Goal: Transaction & Acquisition: Purchase product/service

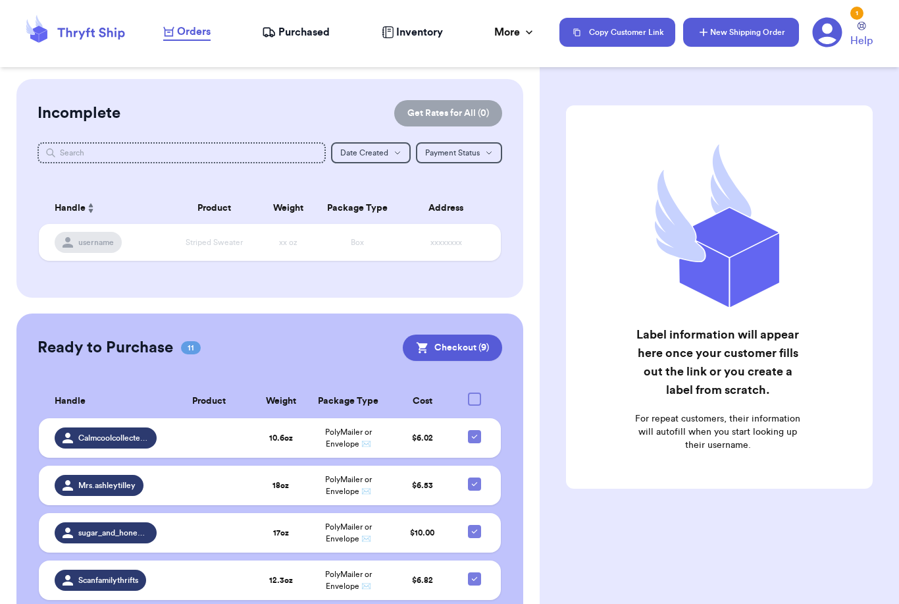
click at [785, 26] on button "New Shipping Order" at bounding box center [741, 32] width 116 height 29
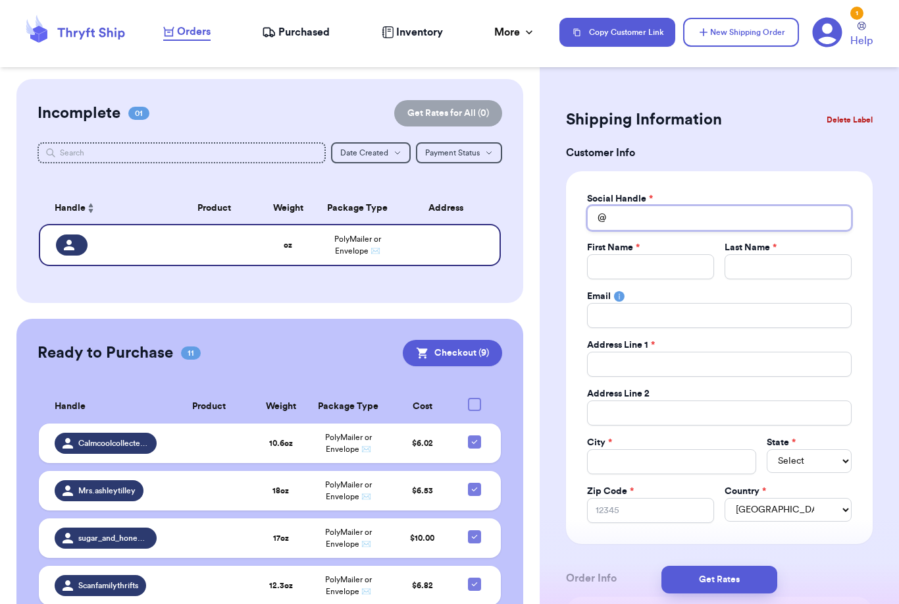
click at [681, 214] on input "Total Amount Paid" at bounding box center [719, 217] width 265 height 25
type input "N"
type input "Nu"
type input "Nur"
type input "Nurs"
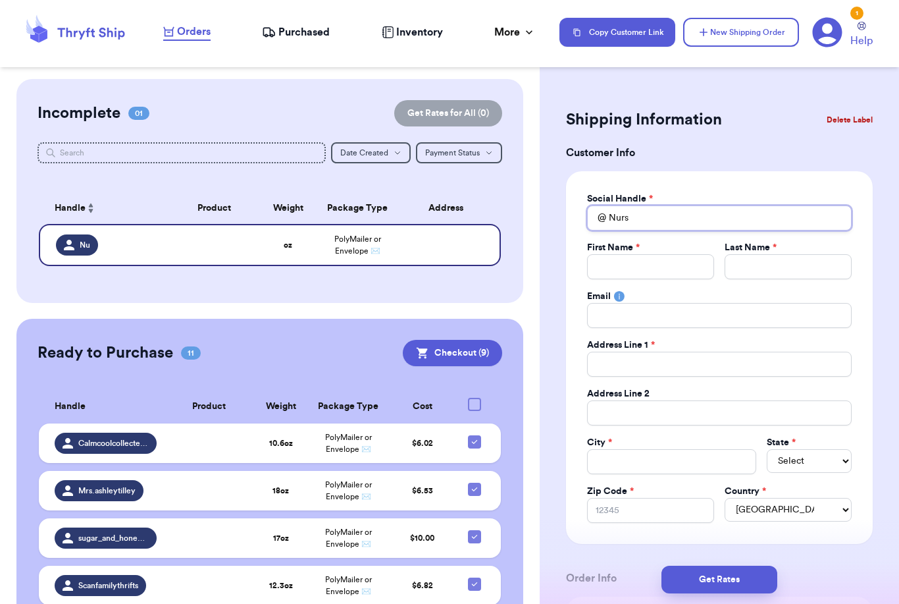
type input "Nurse"
type input "Nurse_"
type input "Nurse_p"
type input "Nurse_pa"
type input "Nurse_pao"
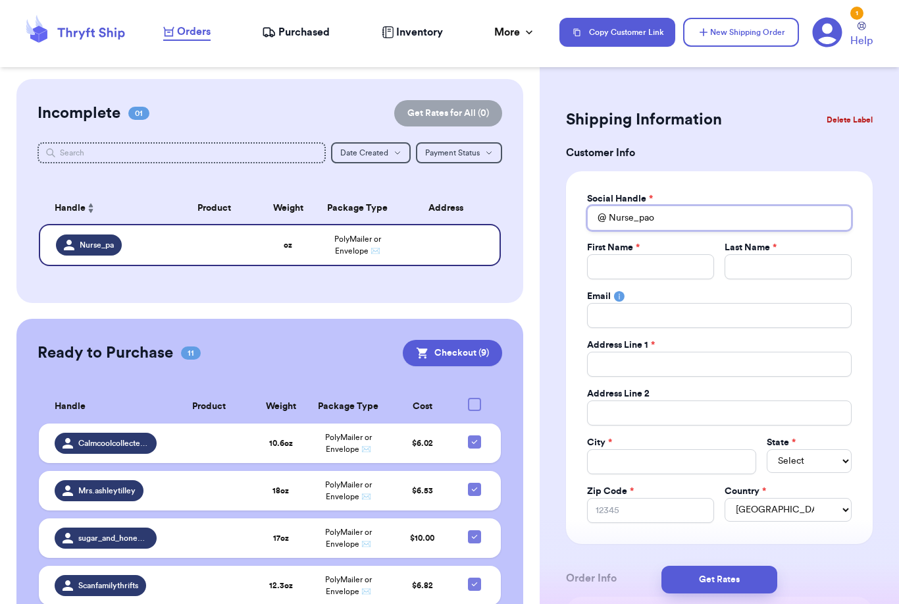
type input "Nurse_paol"
type input "Nurse_paola"
type input "P"
type input "Pa"
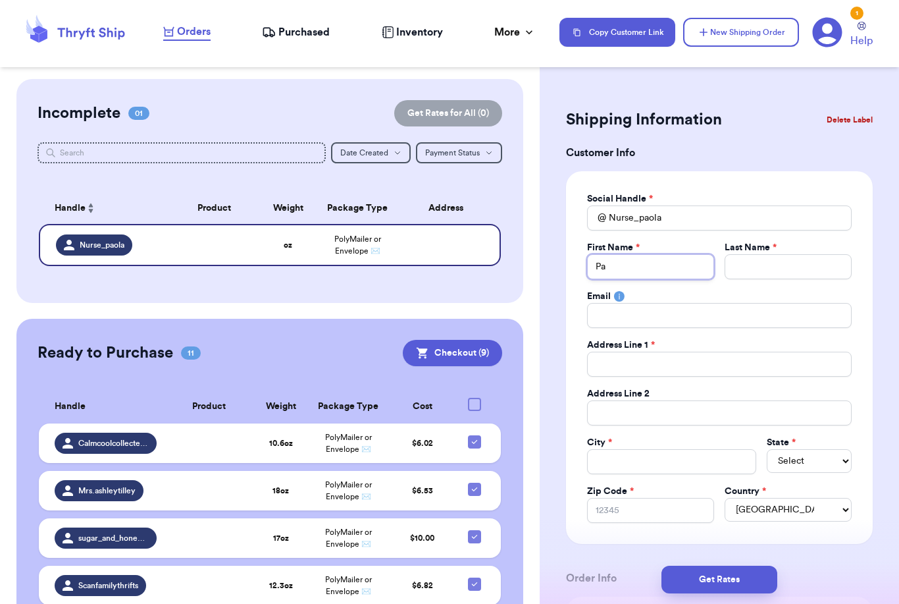
type input "Pao"
type input "Paol"
type input "[PERSON_NAME]"
type input "M"
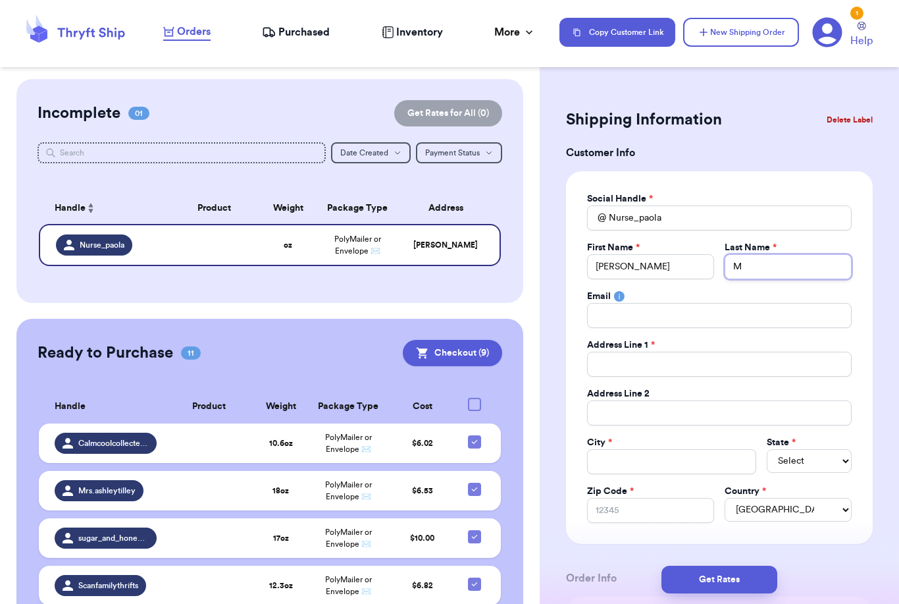
type input "Mo"
type input "Mol"
type input "Moli"
type input "[PERSON_NAME]"
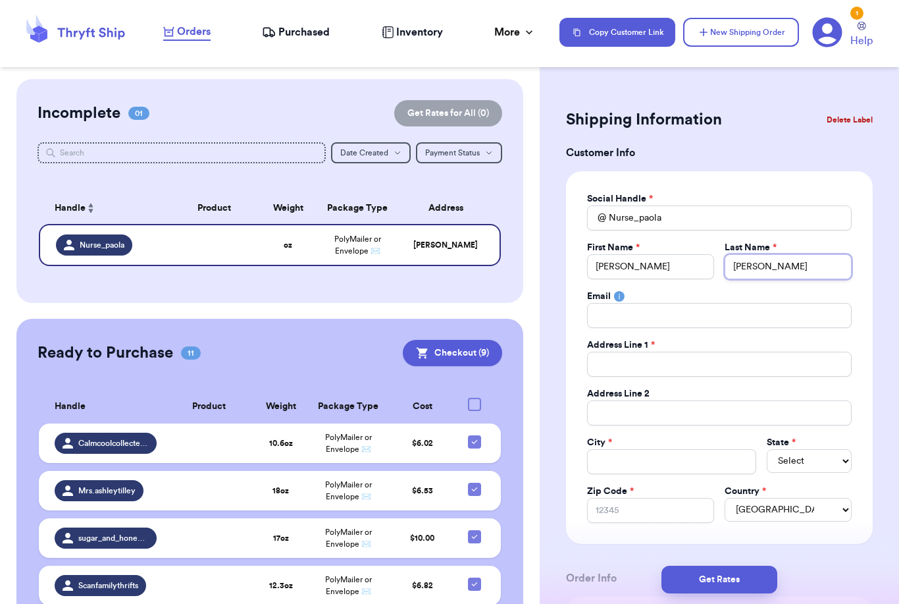
type input "[PERSON_NAME]"
type input "1"
type input "12"
type input "126"
type input "1262"
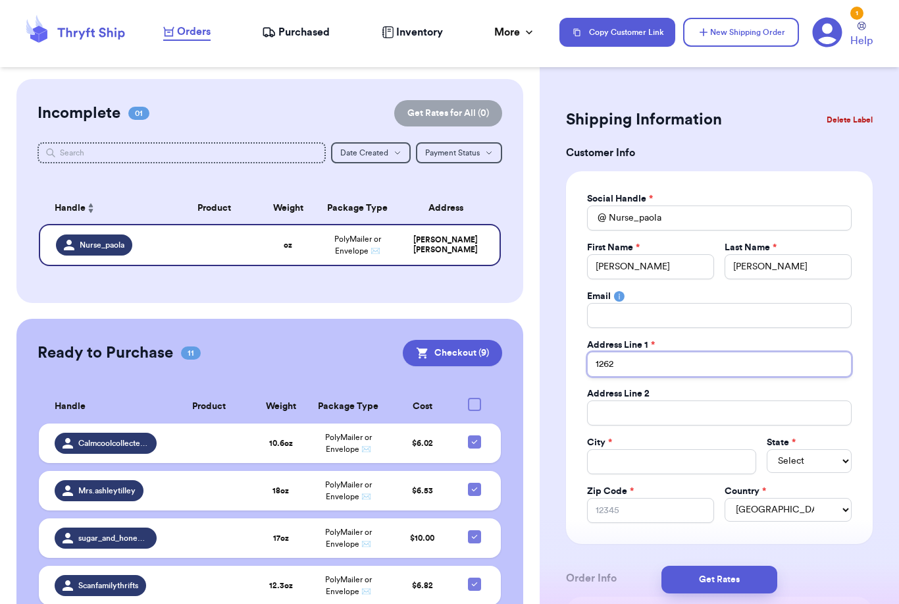
type input "12626"
type input "12626 M"
type input "12626 Mi"
type input "12626 Min"
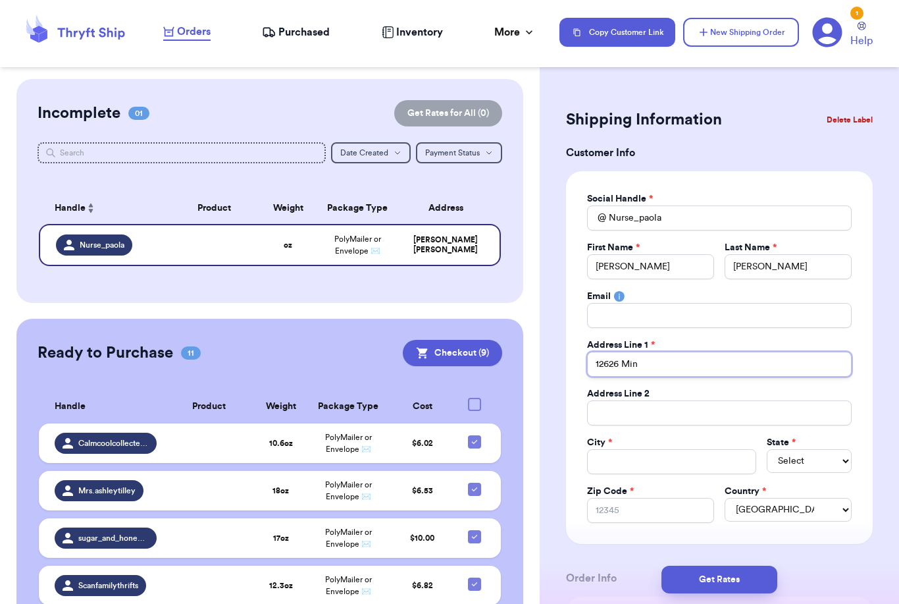
type input "12626 Mine"
type input "12626 [PERSON_NAME]"
type input "12626 Mineol"
type input "12626 Mineola"
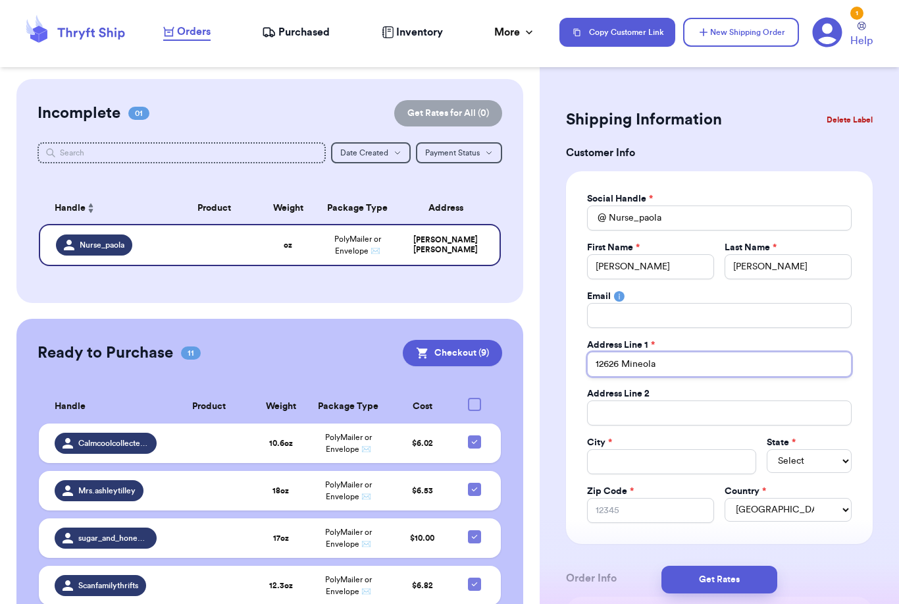
type input "12626 Mineola S"
type input "[STREET_ADDRESS]"
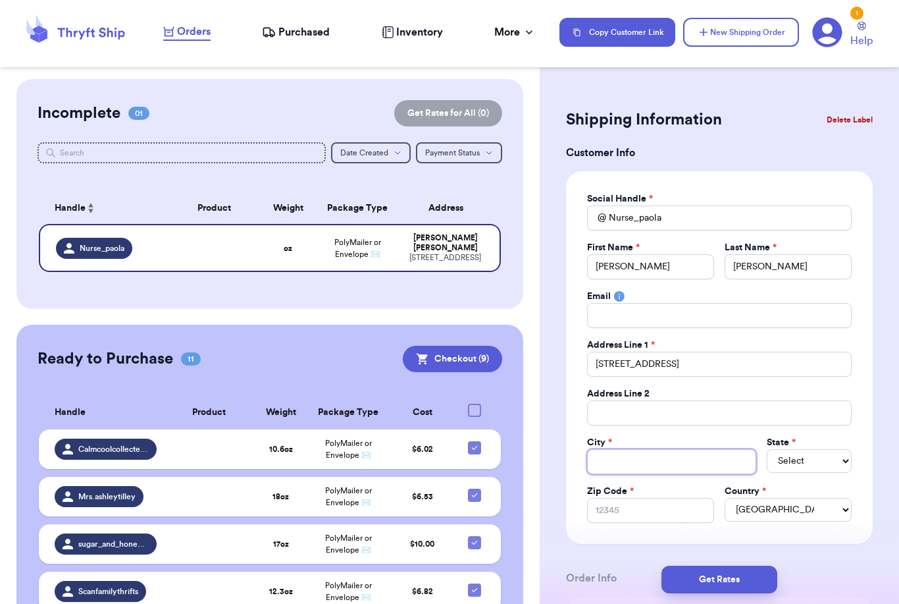
type input "A"
type input "Ar"
type input "Arl"
type input "Arle"
type input "[PERSON_NAME]"
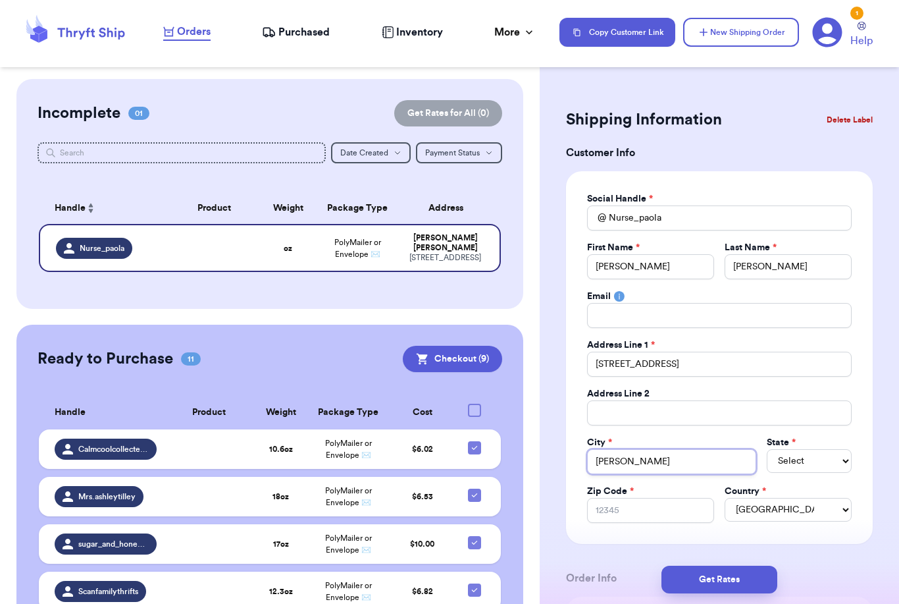
type input "Arleta"
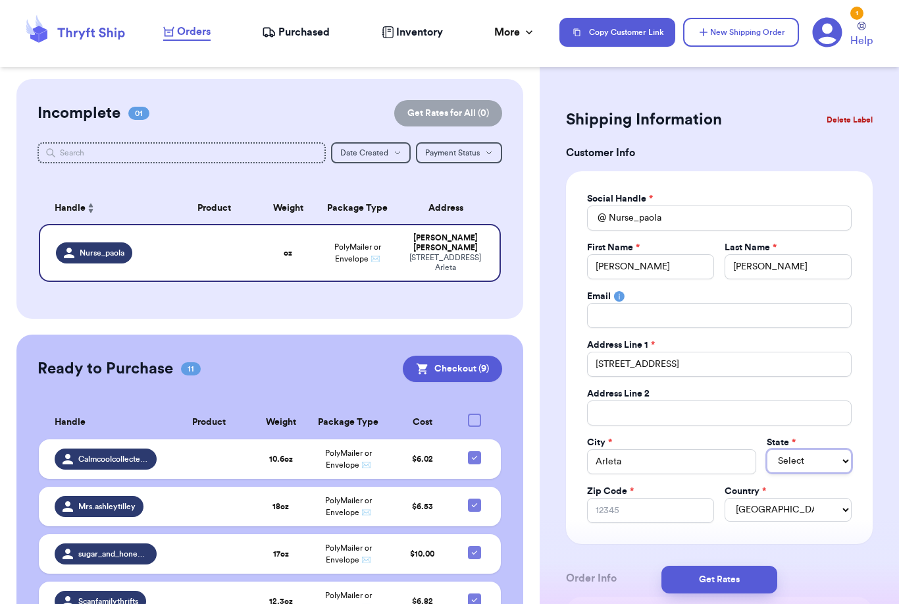
select select "CA"
click at [611, 509] on input "Zip Code *" at bounding box center [650, 510] width 127 height 25
type input "9"
type input "91"
type input "913"
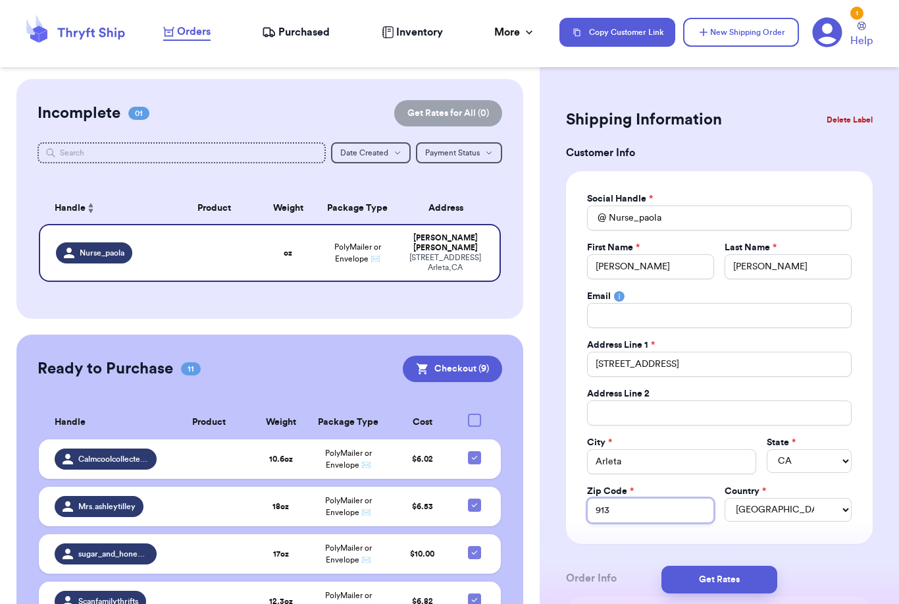
type input "9133"
type input "91331"
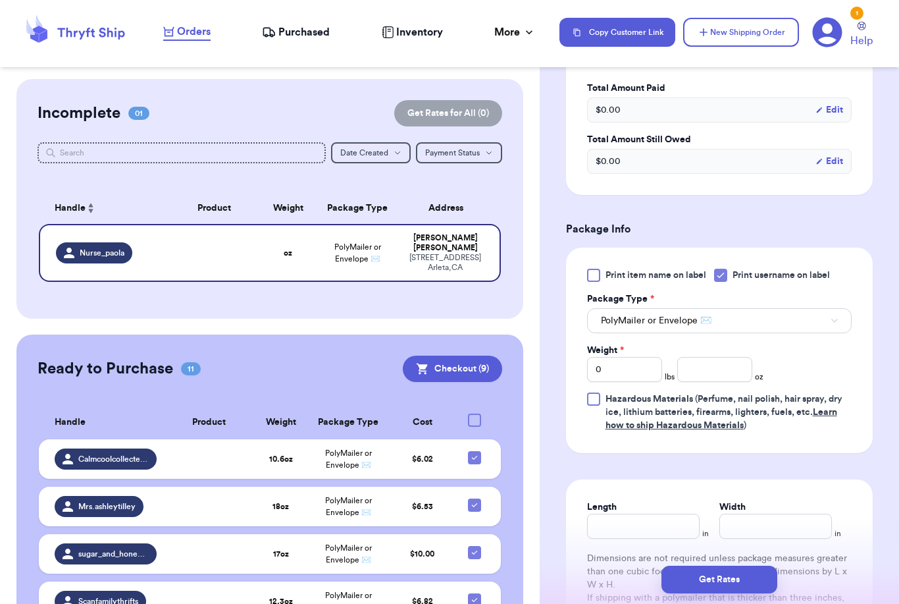
scroll to position [627, 0]
type input "91331"
click at [644, 376] on input "0" at bounding box center [624, 369] width 75 height 25
type input "1"
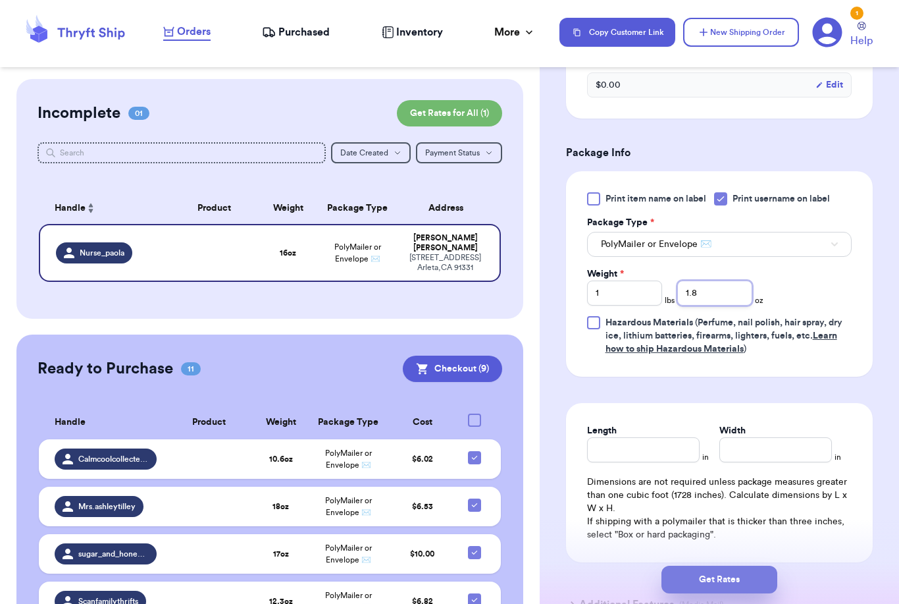
type input "1.8"
click at [754, 565] on button "Get Rates" at bounding box center [719, 579] width 116 height 28
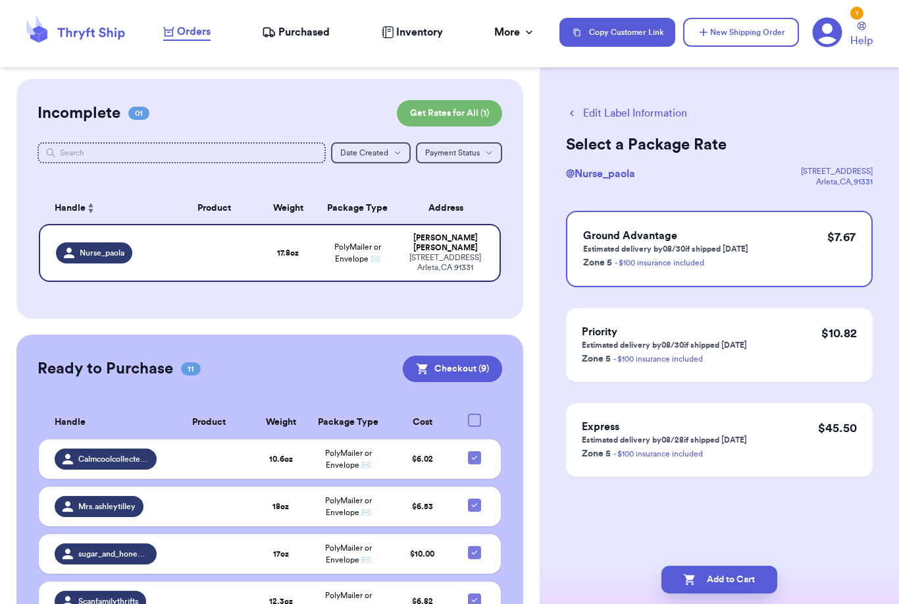
scroll to position [0, 0]
click at [736, 565] on button "Add to Cart" at bounding box center [719, 579] width 116 height 28
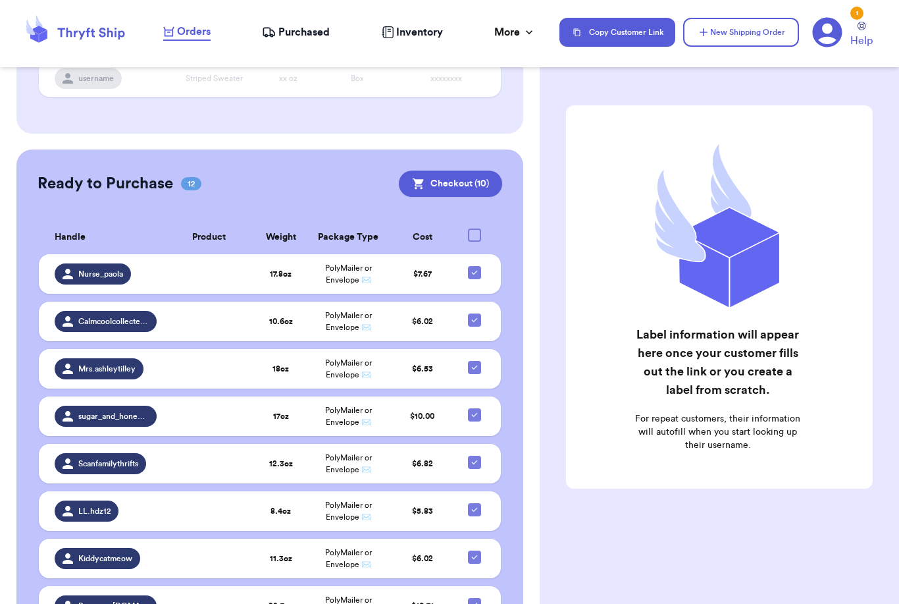
scroll to position [165, 0]
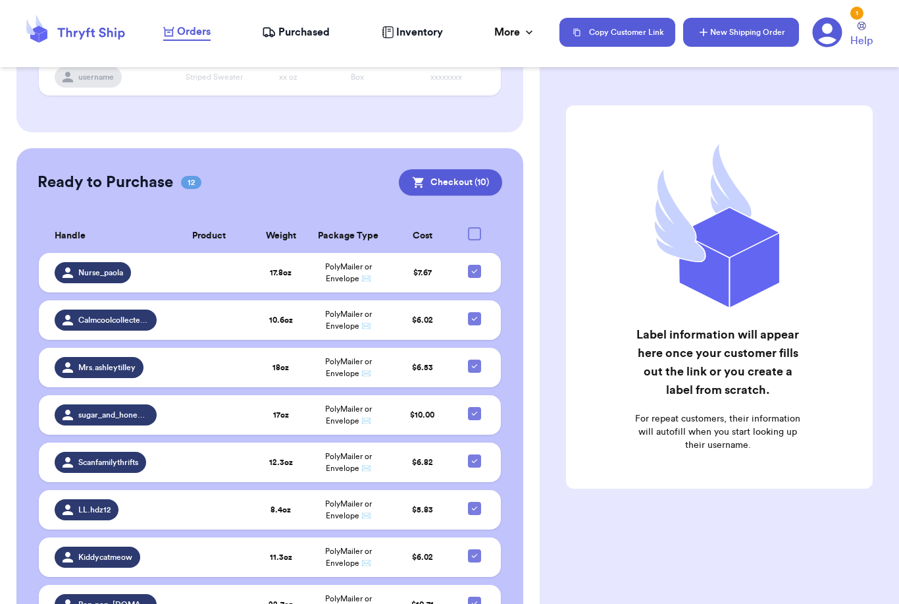
click at [752, 43] on button "New Shipping Order" at bounding box center [741, 32] width 116 height 29
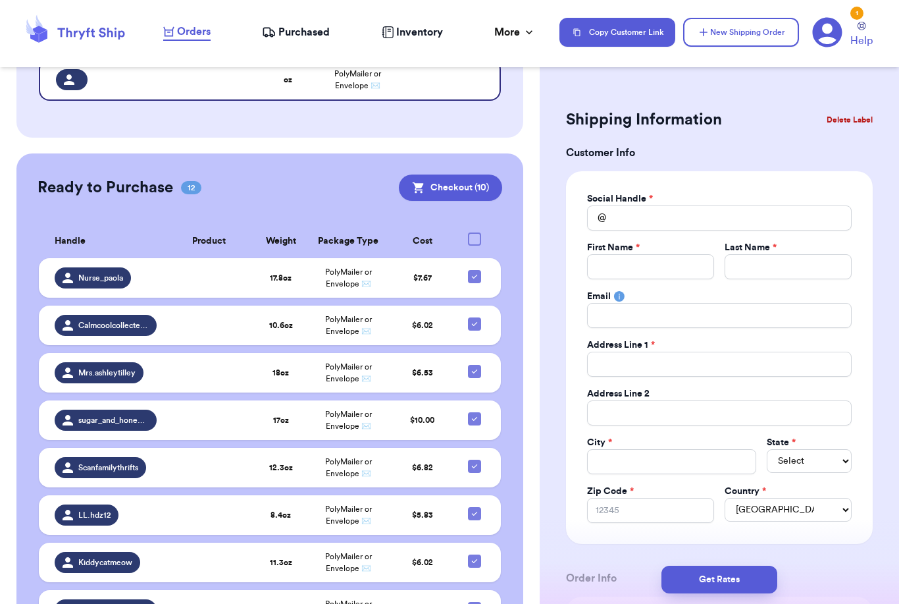
scroll to position [0, 0]
drag, startPoint x: 628, startPoint y: 256, endPoint x: 628, endPoint y: 214, distance: 42.1
click at [628, 214] on div "Social Handle * @ First Name * Last Name * Email Address Line 1 * Address Line …" at bounding box center [719, 357] width 265 height 330
type input "P"
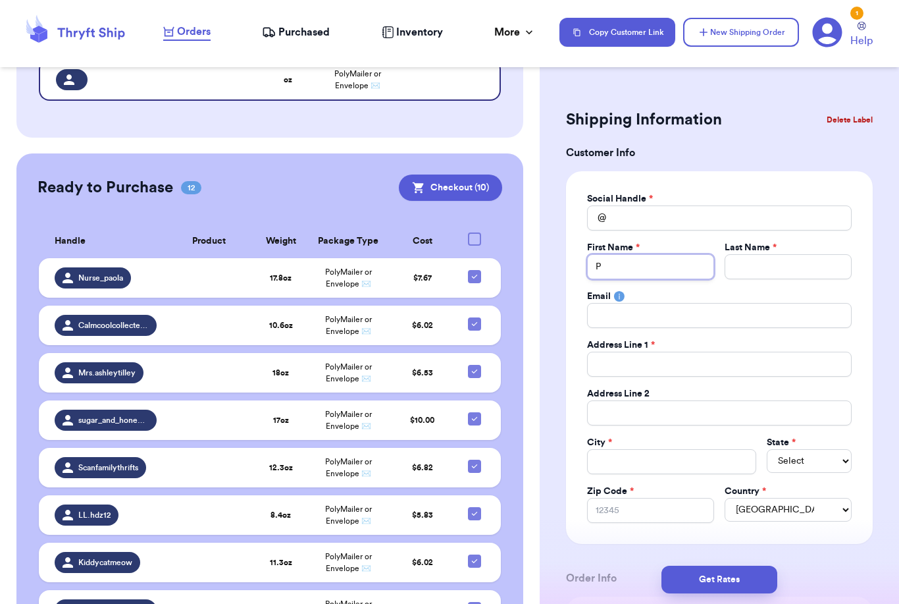
type input "Pl"
type input "Pla"
type input "Play"
type input "Playe"
type input "Playes"
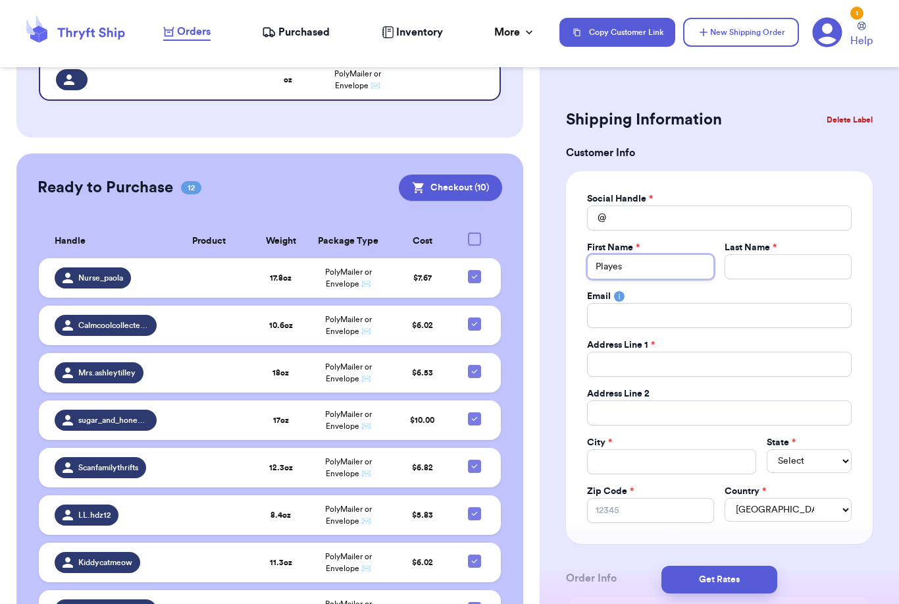
type input "Playest"
type input "Playestr"
type input "Playestre"
type input "Playestrel"
type input "Playestrell"
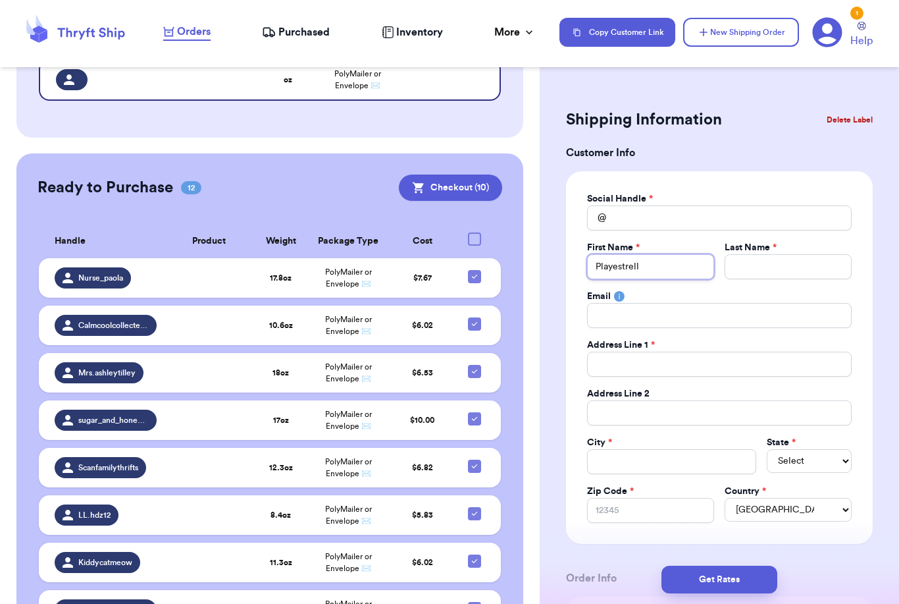
type input "Playestrella"
type input "p"
type input "pl"
type input "pla"
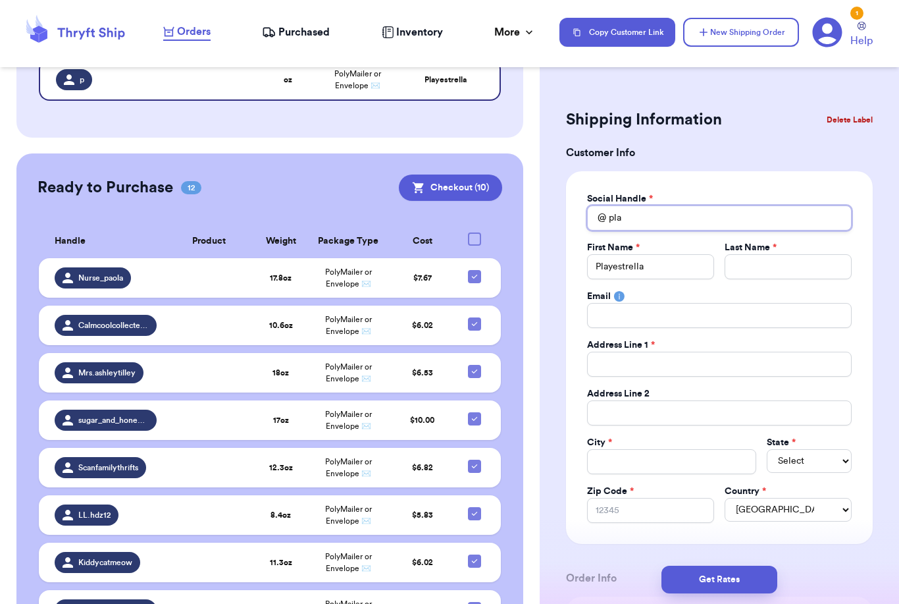
type input "play"
type input "playe"
type input "playes"
type input "playest"
type input "playestr"
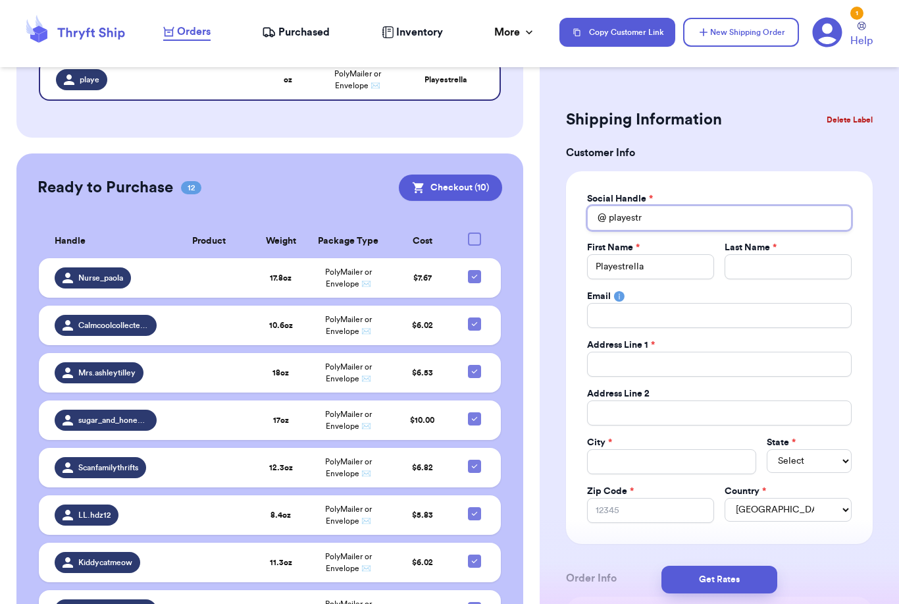
type input "playestre"
type input "playestrel"
type input "playestrell"
type input "playestrella"
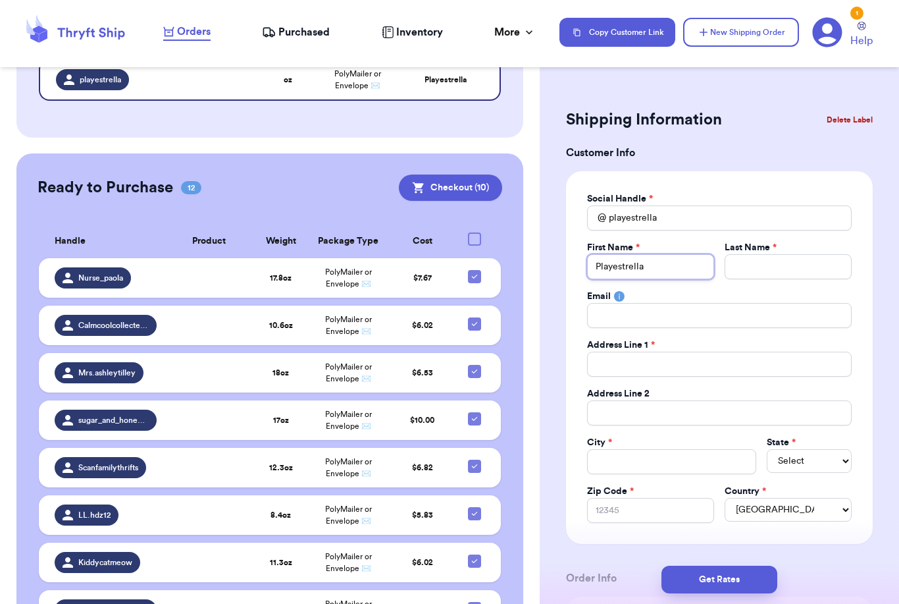
type input "Playestrell"
type input "Playestrel"
type input "Playestre"
type input "Playestr"
type input "Playest"
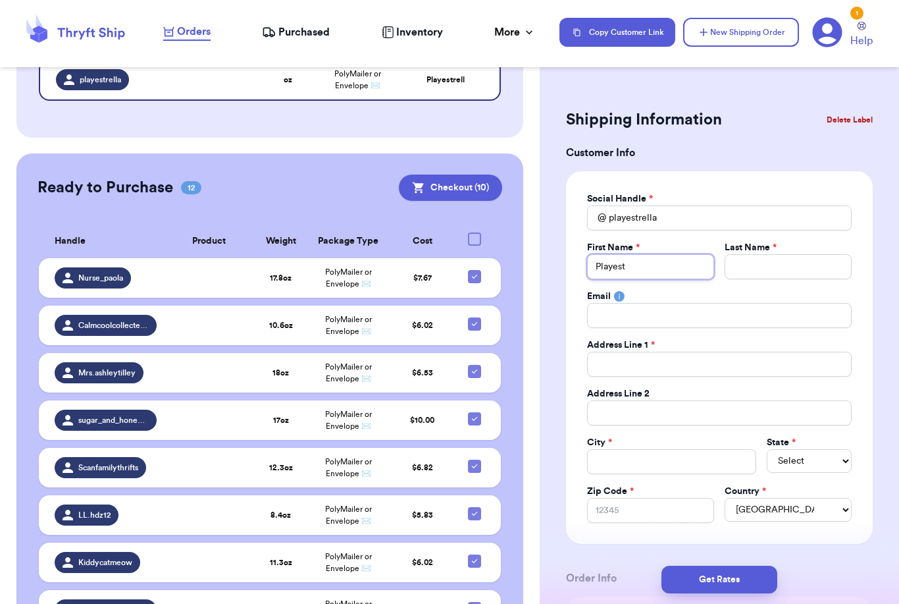
type input "Playes"
type input "Playe"
type input "Play"
type input "Pla"
type input "Pl"
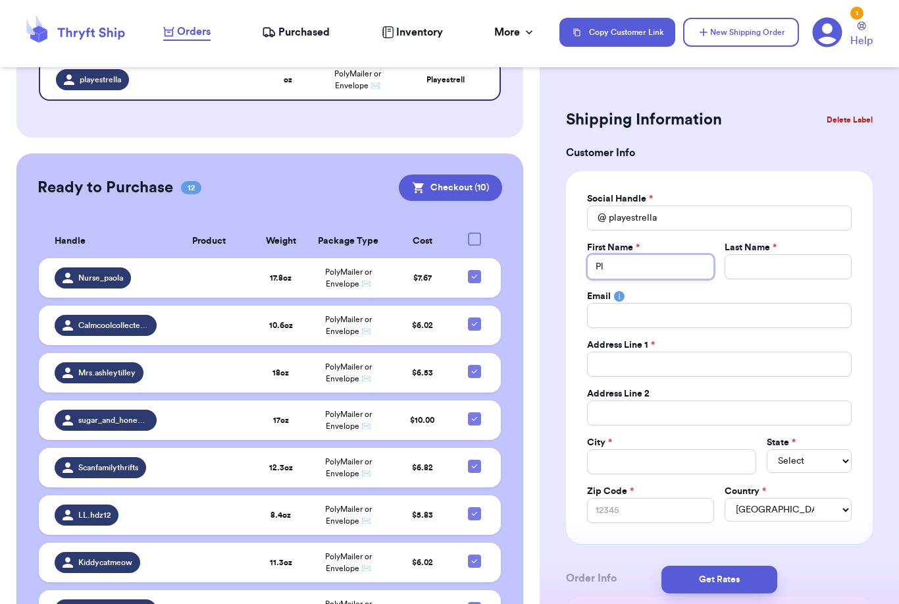
type input "P"
type input "E"
type input "Es"
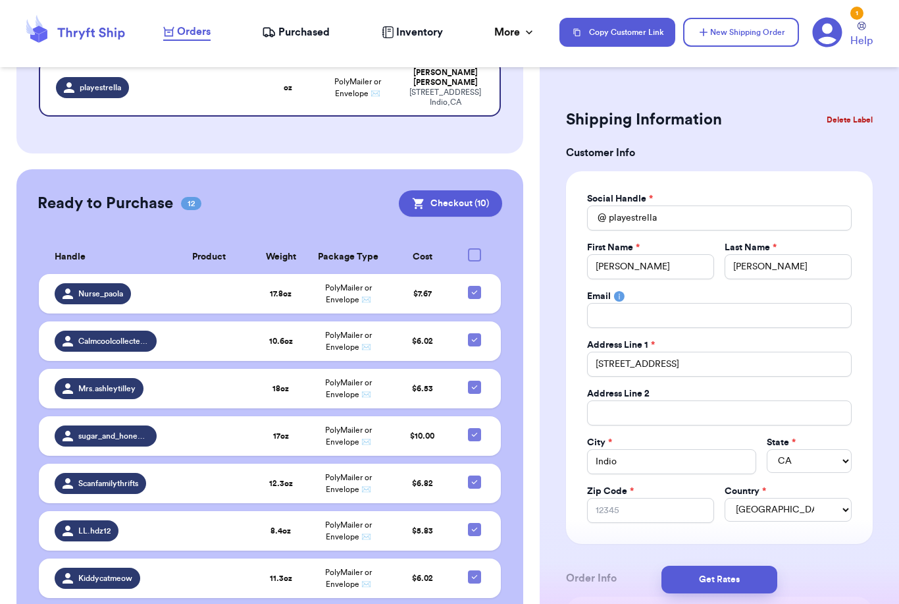
click at [654, 495] on div "Zip Code *" at bounding box center [650, 490] width 127 height 13
click at [653, 495] on div "Zip Code *" at bounding box center [650, 490] width 127 height 13
click at [665, 513] on input "Zip Code *" at bounding box center [650, 510] width 127 height 25
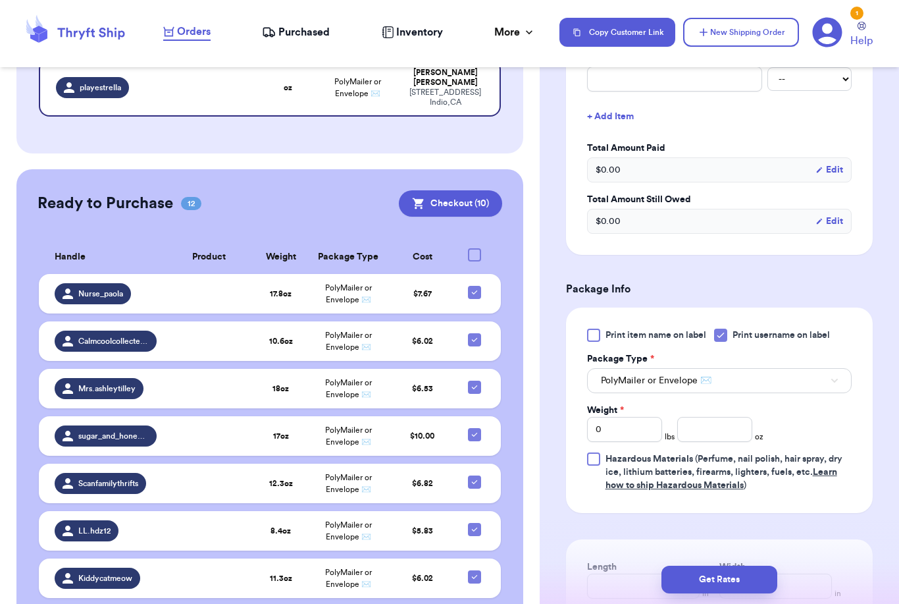
scroll to position [567, 0]
click at [709, 439] on input "number" at bounding box center [714, 429] width 75 height 25
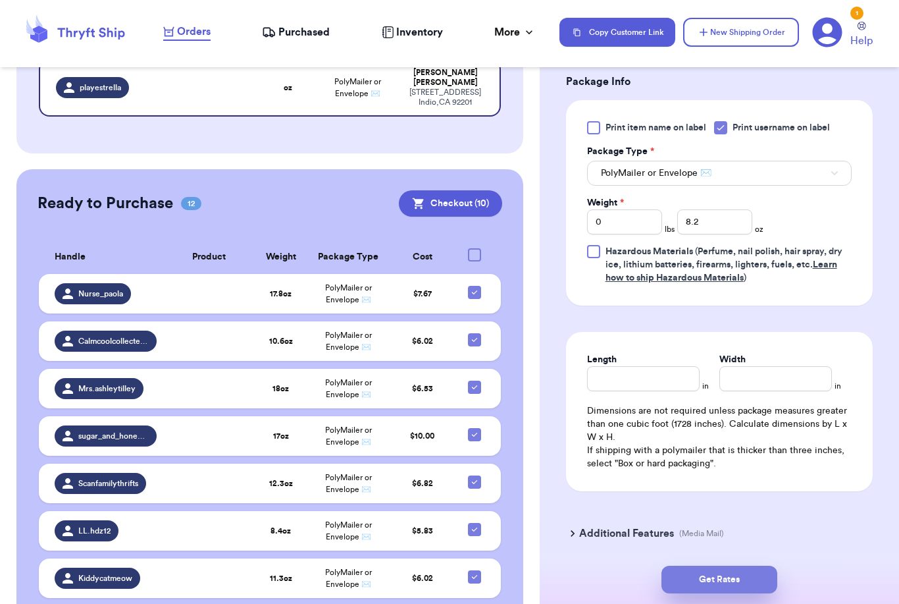
click at [760, 565] on button "Get Rates" at bounding box center [719, 579] width 116 height 28
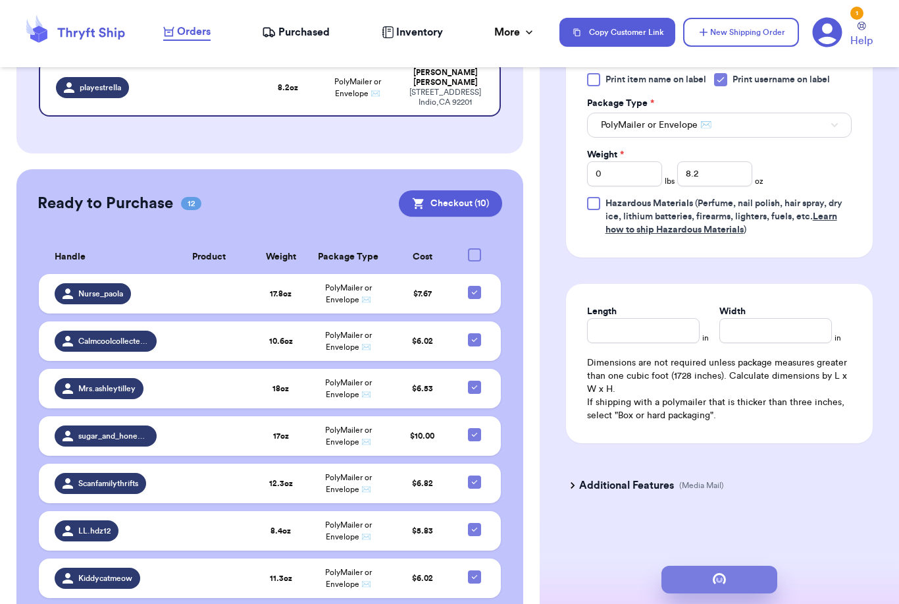
scroll to position [0, 0]
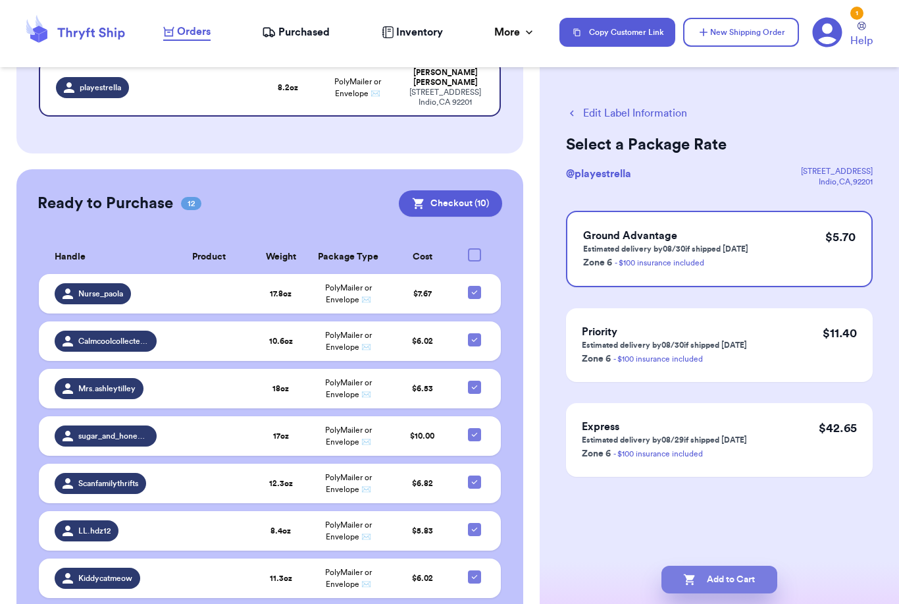
click at [749, 565] on button "Add to Cart" at bounding box center [719, 579] width 116 height 28
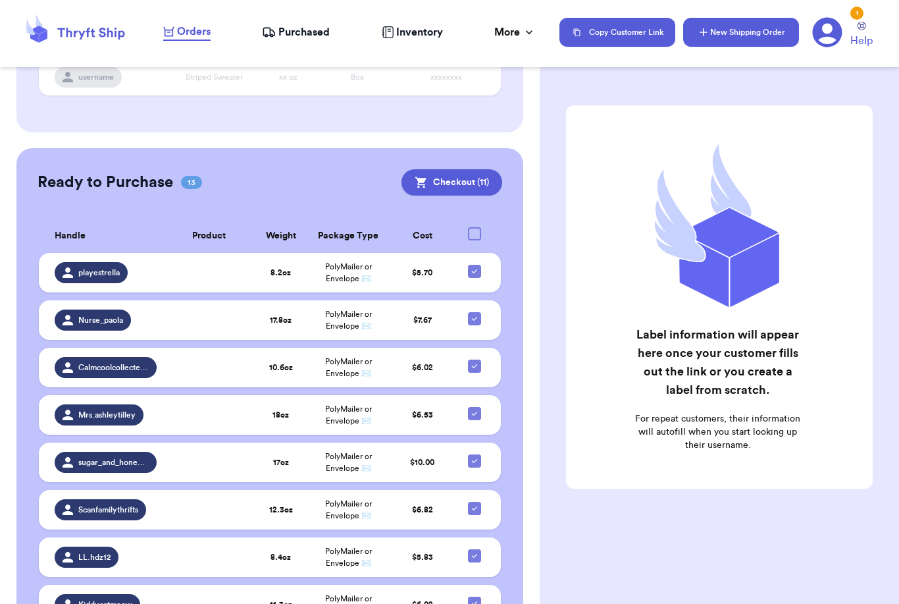
click at [755, 39] on button "New Shipping Order" at bounding box center [741, 32] width 116 height 29
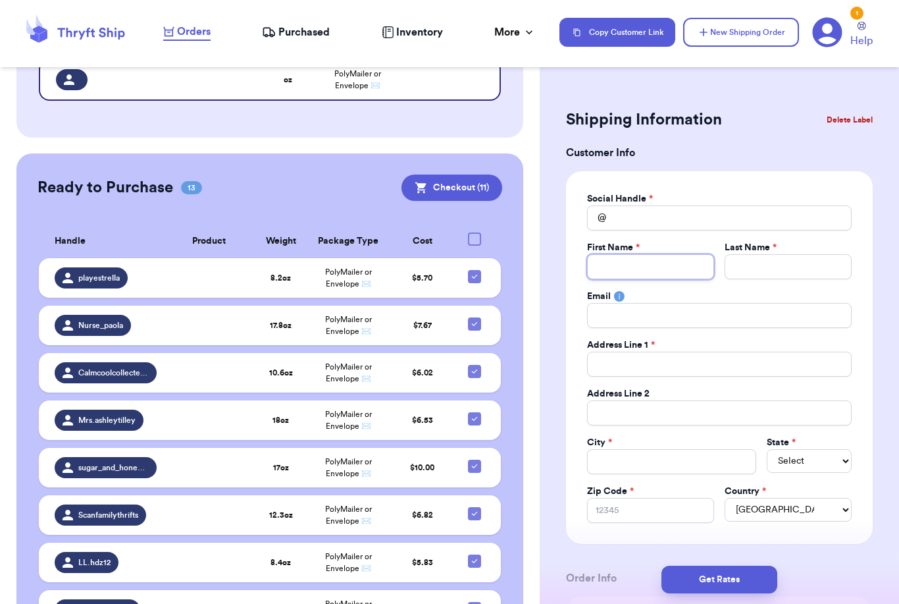
drag, startPoint x: 647, startPoint y: 255, endPoint x: 647, endPoint y: 213, distance: 42.1
click at [647, 213] on div "Social Handle * @ First Name * Last Name * Email Address Line 1 * Address Line …" at bounding box center [719, 357] width 265 height 330
click at [645, 214] on input "Total Amount Paid" at bounding box center [719, 217] width 265 height 25
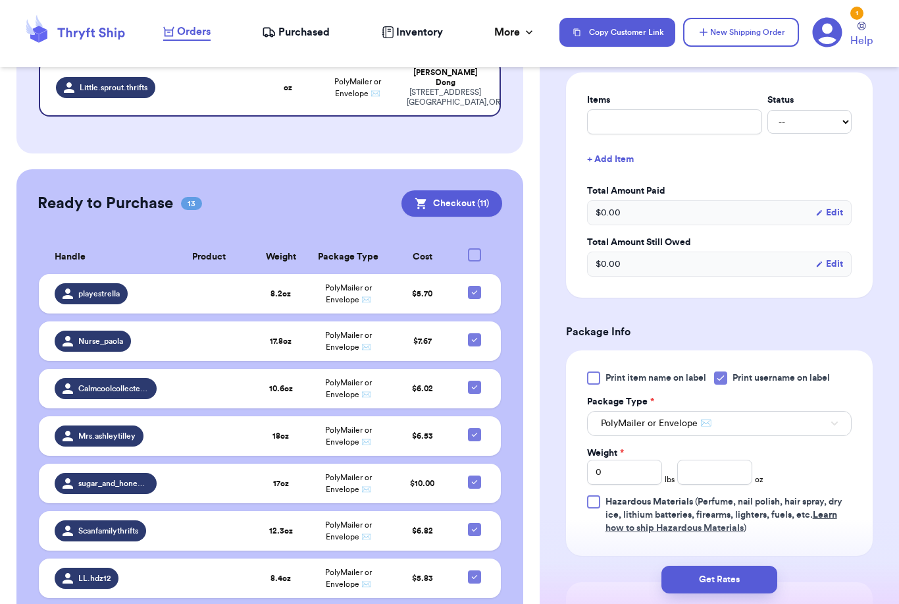
scroll to position [524, 0]
click at [718, 479] on input "number" at bounding box center [714, 471] width 75 height 25
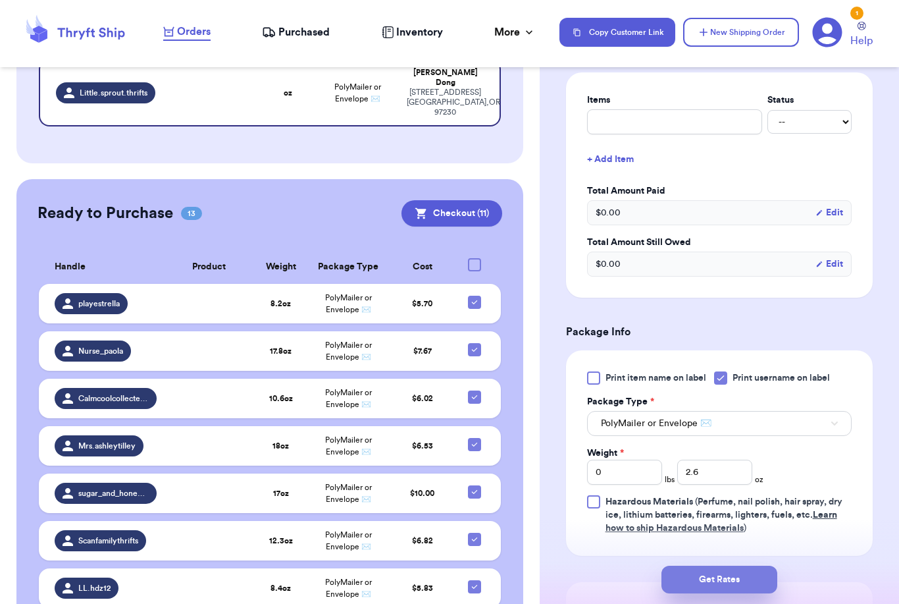
click at [761, 565] on button "Get Rates" at bounding box center [719, 579] width 116 height 28
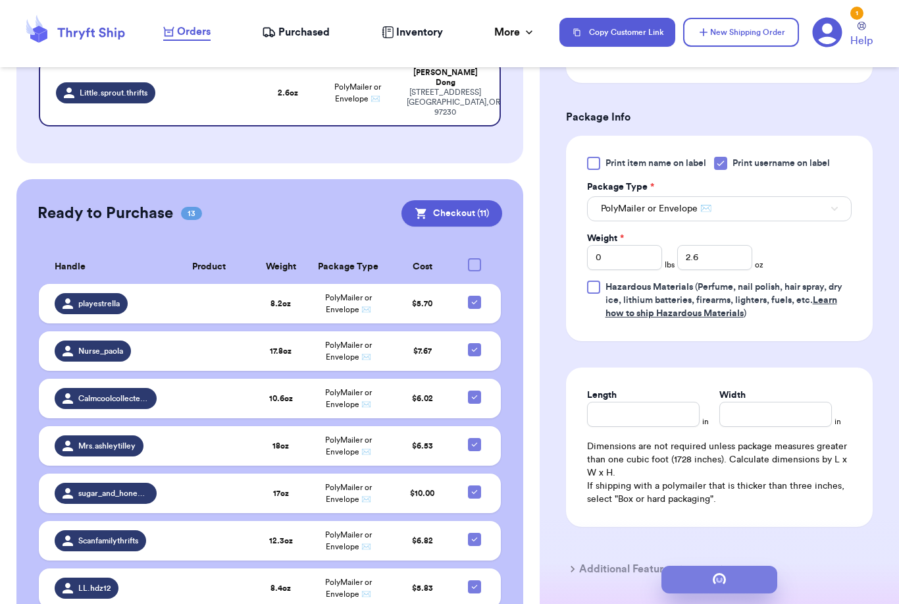
scroll to position [0, 0]
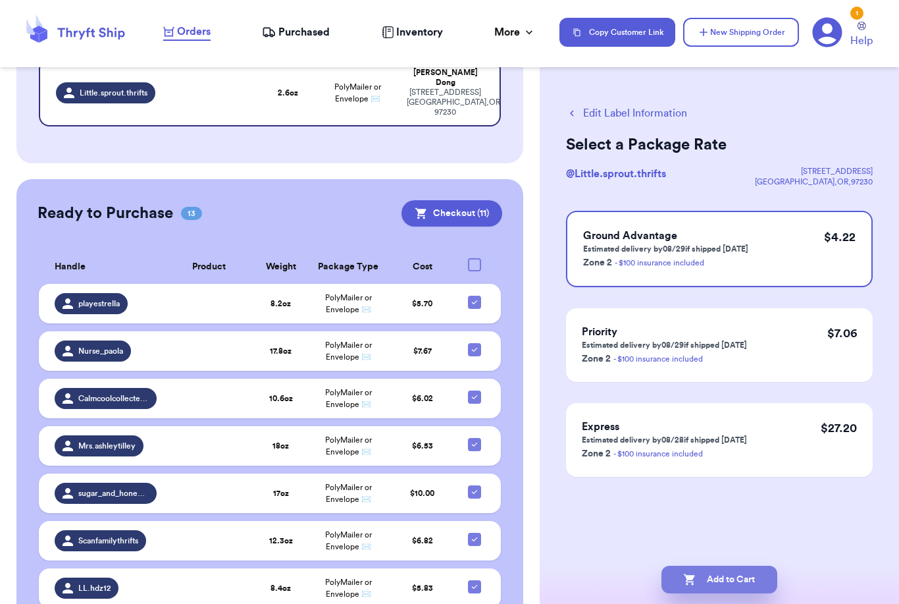
click at [746, 565] on button "Add to Cart" at bounding box center [719, 579] width 116 height 28
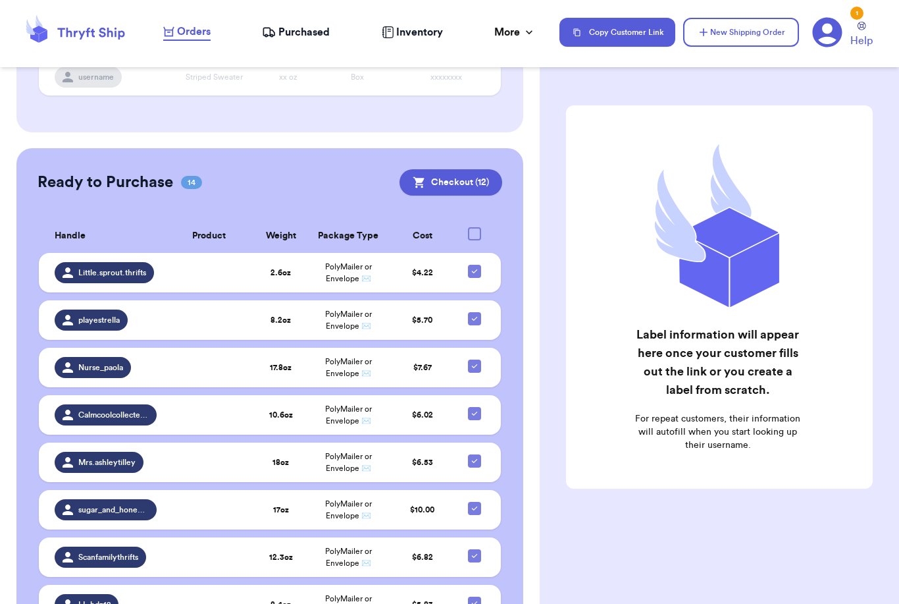
click at [473, 227] on div at bounding box center [474, 233] width 13 height 13
click at [474, 226] on input "checkbox" at bounding box center [474, 226] width 1 height 1
click at [473, 228] on icon at bounding box center [474, 233] width 11 height 11
click at [474, 226] on input "checkbox" at bounding box center [474, 226] width 1 height 1
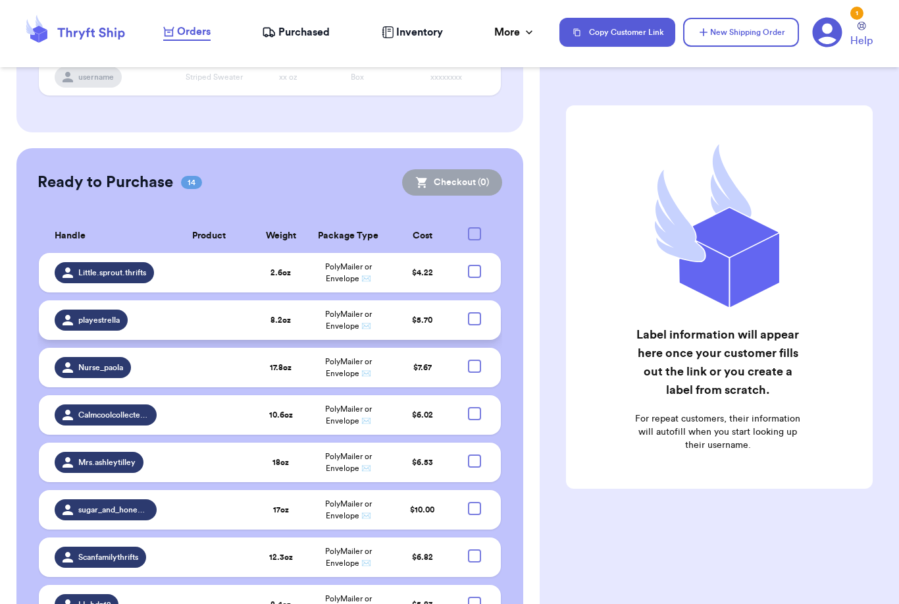
click at [474, 312] on div at bounding box center [474, 318] width 13 height 13
click at [474, 311] on input "checkbox" at bounding box center [474, 311] width 1 height 1
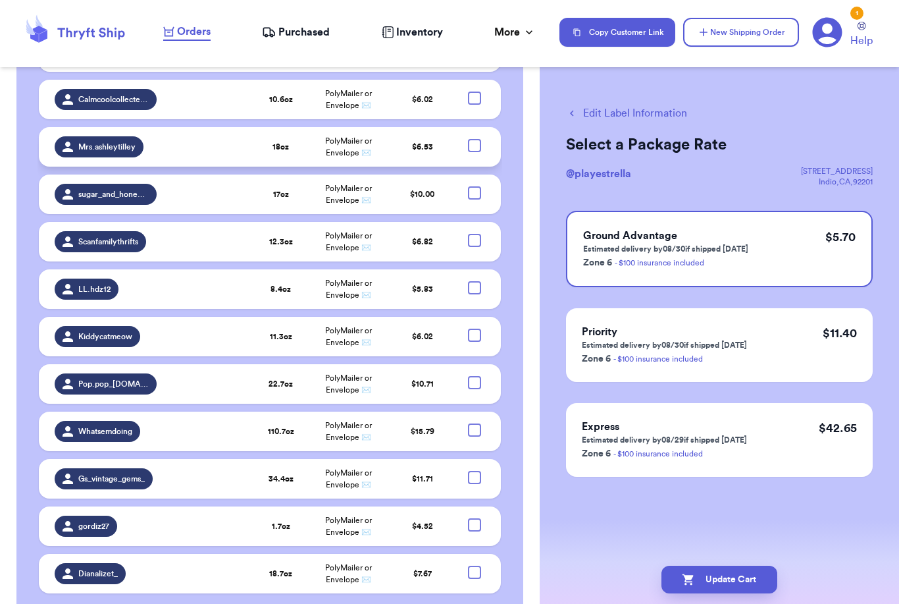
scroll to position [482, 0]
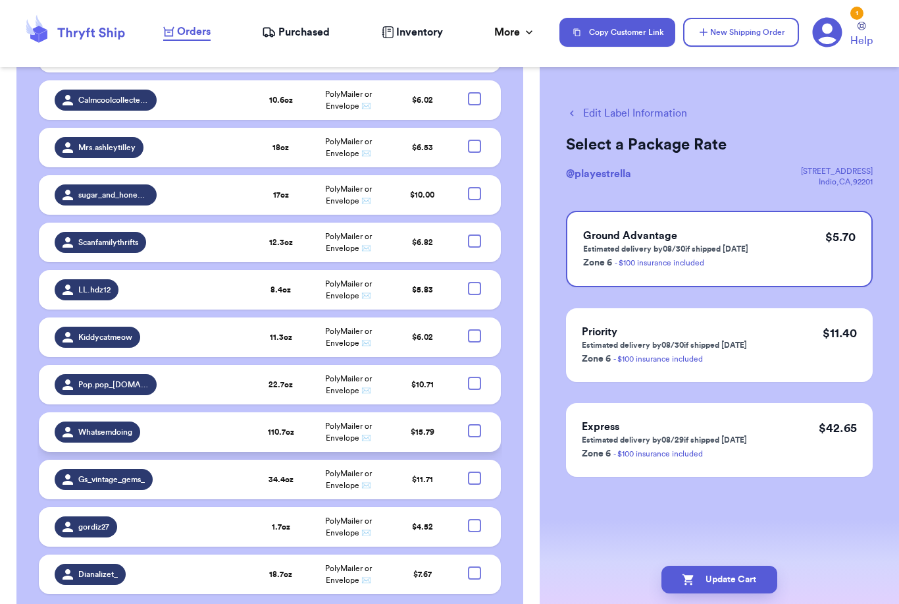
click at [478, 424] on div at bounding box center [474, 430] width 13 height 13
click at [475, 423] on input "checkbox" at bounding box center [474, 423] width 1 height 1
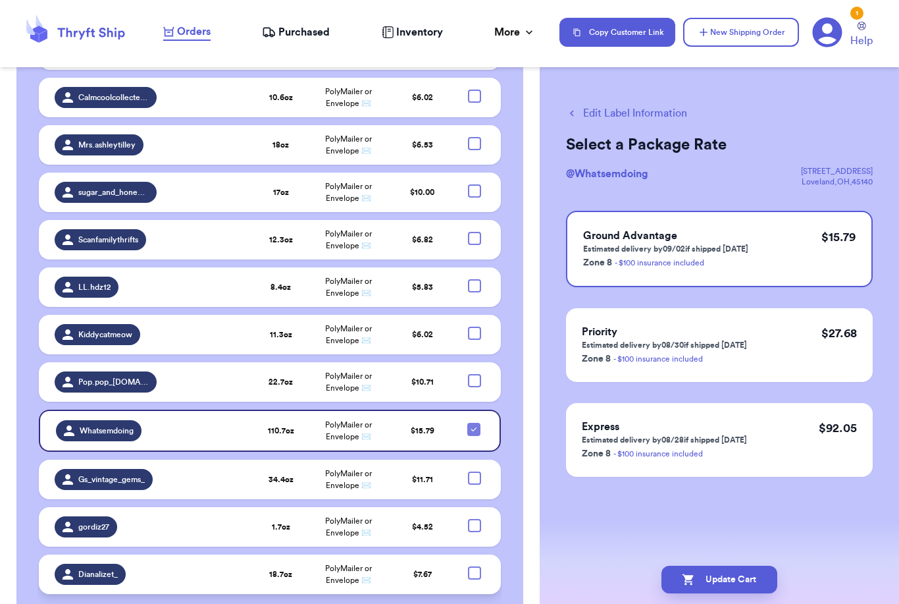
click at [477, 566] on div at bounding box center [474, 572] width 13 height 13
click at [475, 565] on input "checkbox" at bounding box center [474, 565] width 1 height 1
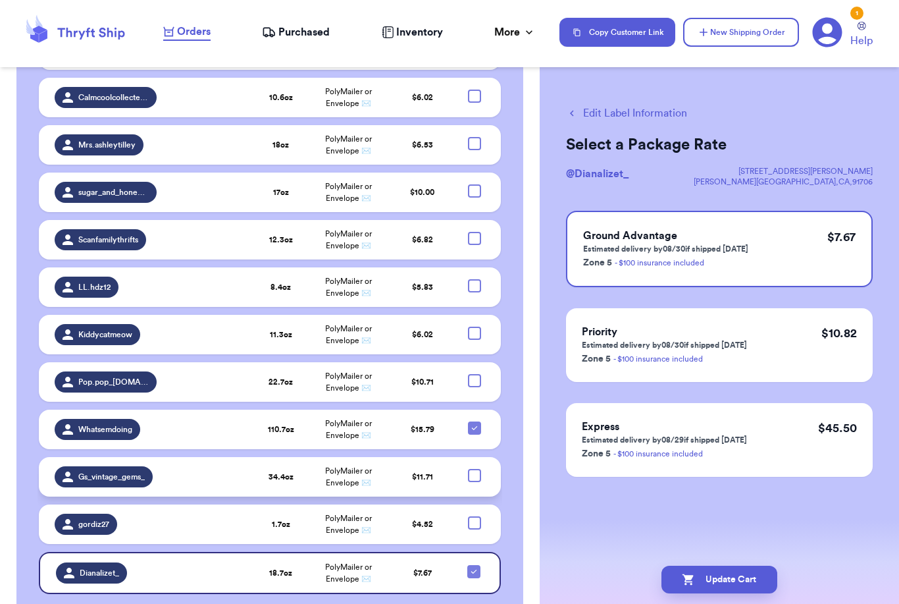
click at [477, 469] on div at bounding box center [474, 475] width 13 height 13
click at [475, 468] on input "checkbox" at bounding box center [474, 468] width 1 height 1
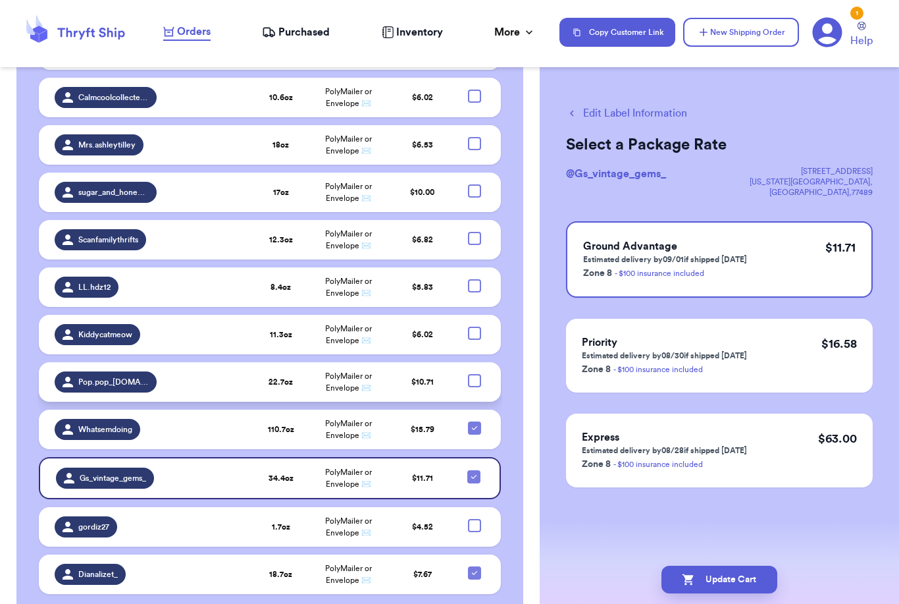
click at [474, 374] on div at bounding box center [474, 380] width 13 height 13
click at [474, 373] on input "checkbox" at bounding box center [474, 373] width 1 height 1
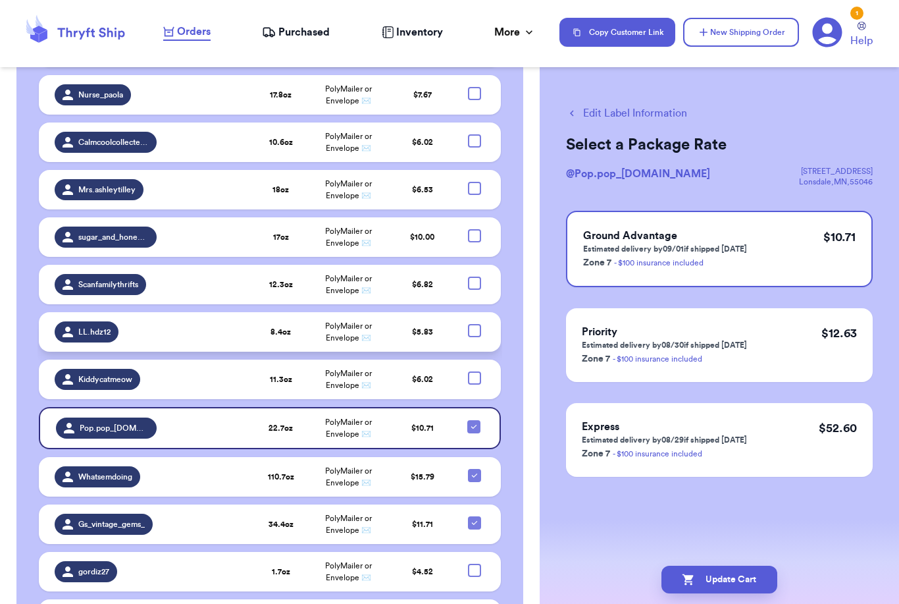
scroll to position [437, 0]
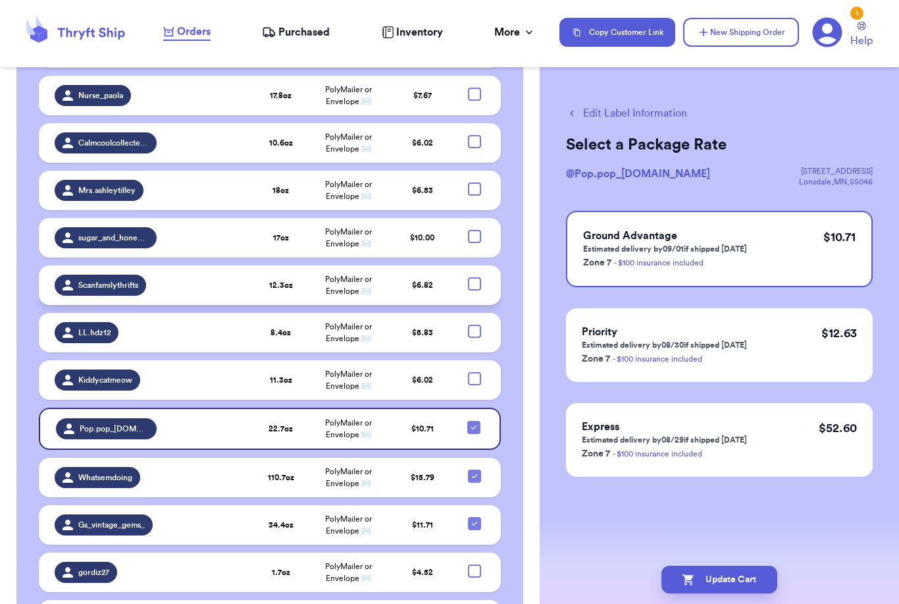
click at [478, 277] on div at bounding box center [474, 283] width 13 height 13
click at [475, 276] on input "checkbox" at bounding box center [474, 276] width 1 height 1
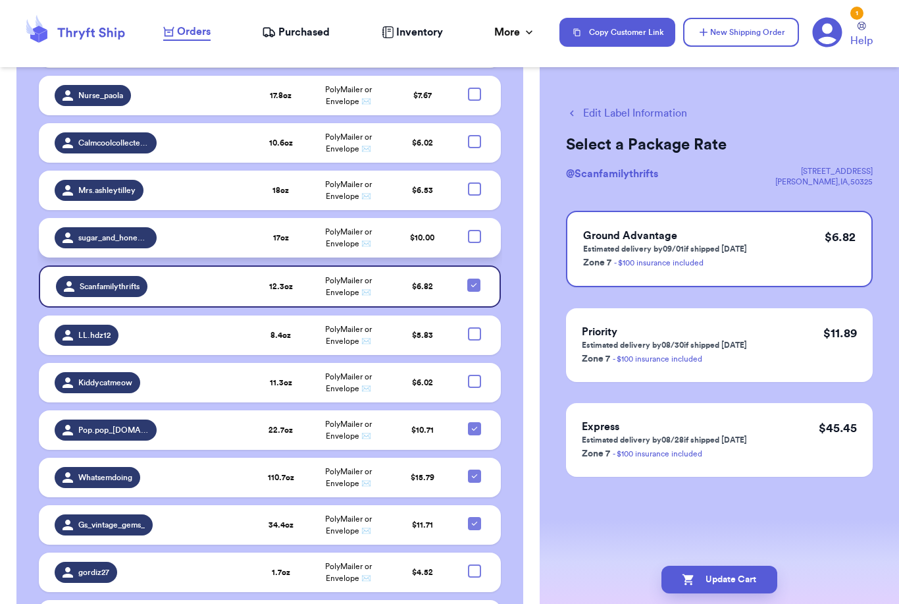
click at [476, 230] on div at bounding box center [474, 236] width 13 height 13
click at [475, 229] on input "checkbox" at bounding box center [474, 229] width 1 height 1
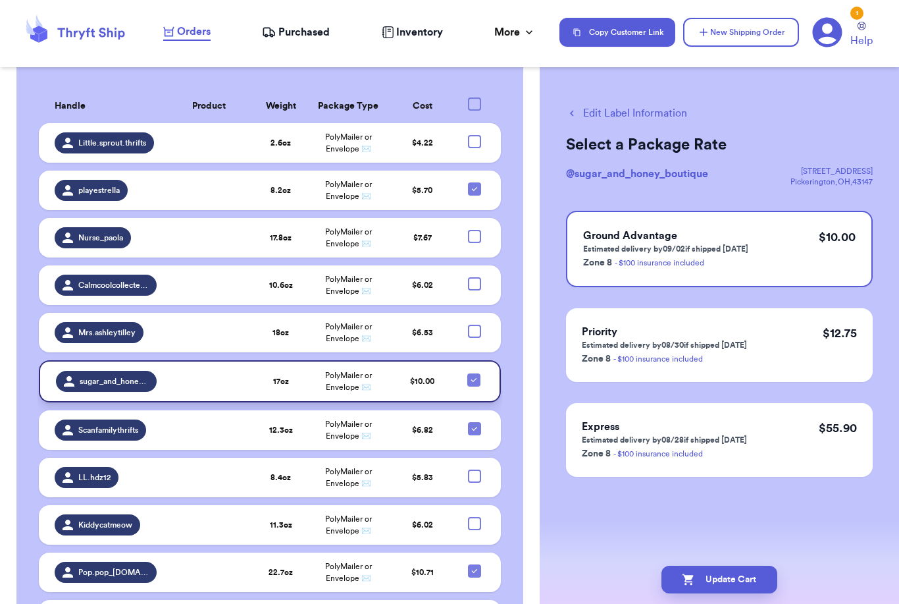
scroll to position [296, 0]
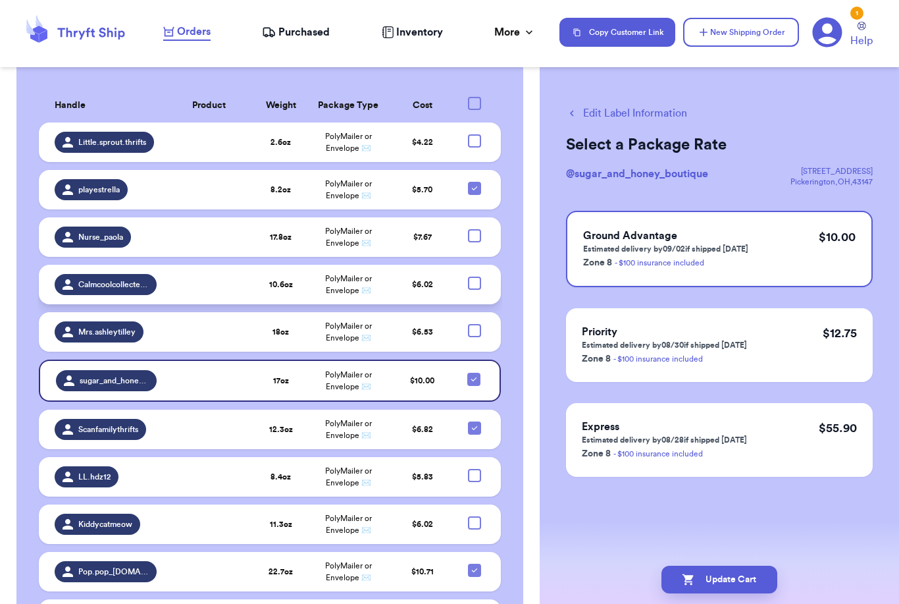
click at [477, 276] on div at bounding box center [474, 282] width 13 height 13
click at [475, 276] on input "checkbox" at bounding box center [474, 276] width 1 height 1
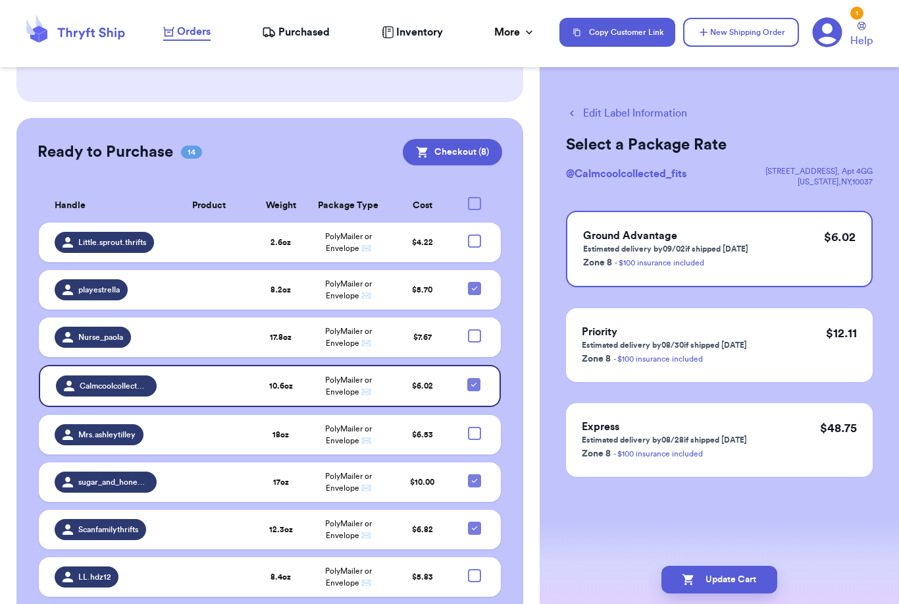
scroll to position [63, 0]
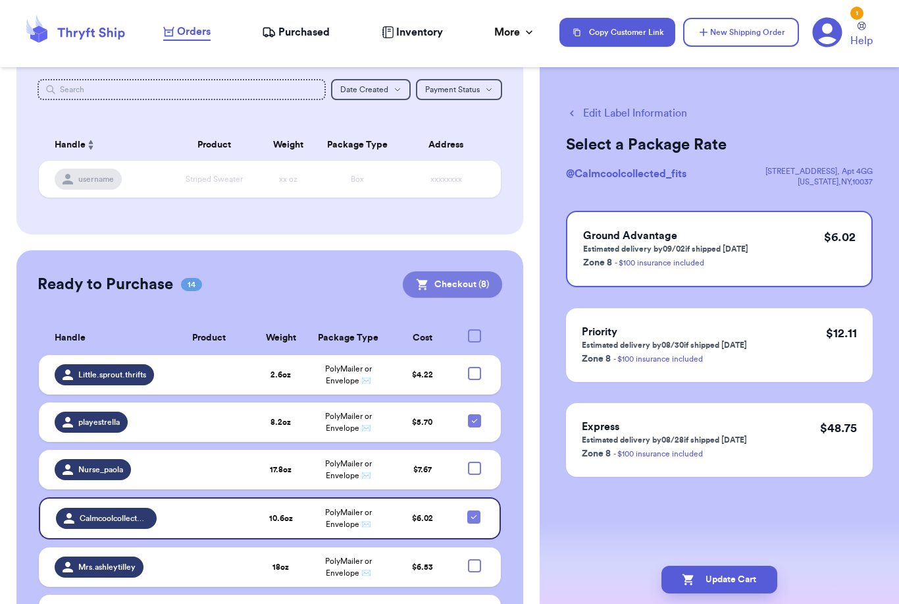
click at [470, 271] on button "Checkout ( 8 )" at bounding box center [452, 284] width 99 height 26
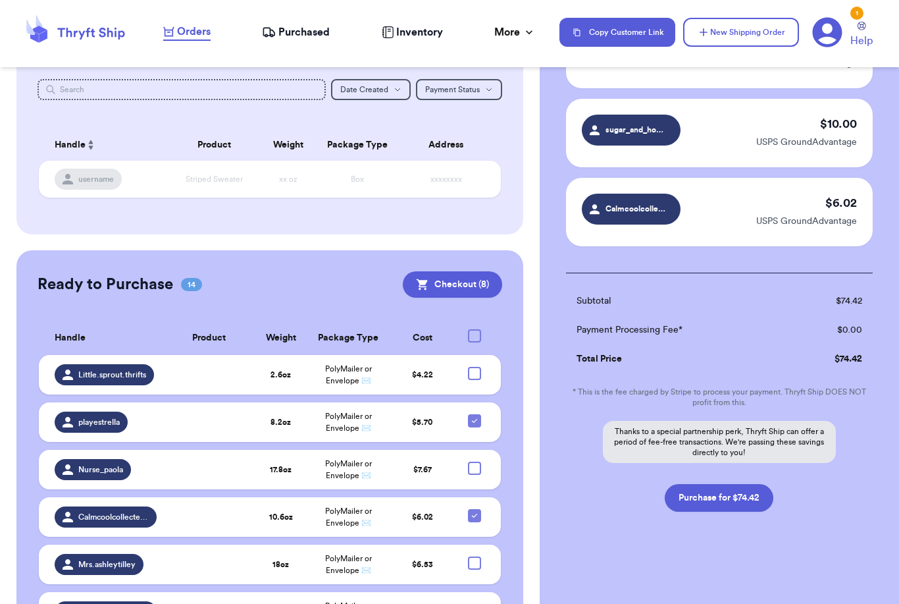
scroll to position [538, 0]
click at [698, 494] on button "Purchase for $74.42" at bounding box center [719, 498] width 109 height 28
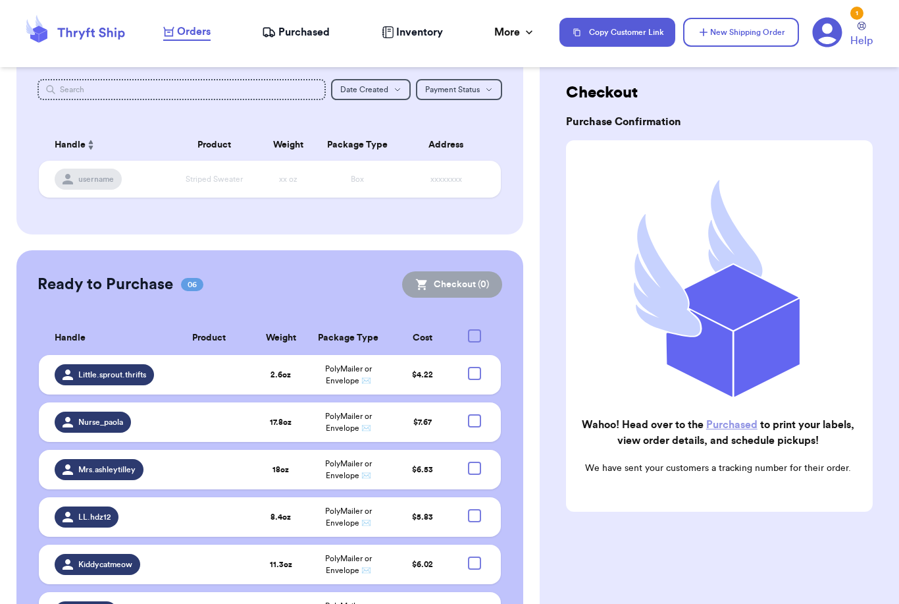
click at [305, 35] on span "Purchased" at bounding box center [303, 32] width 51 height 16
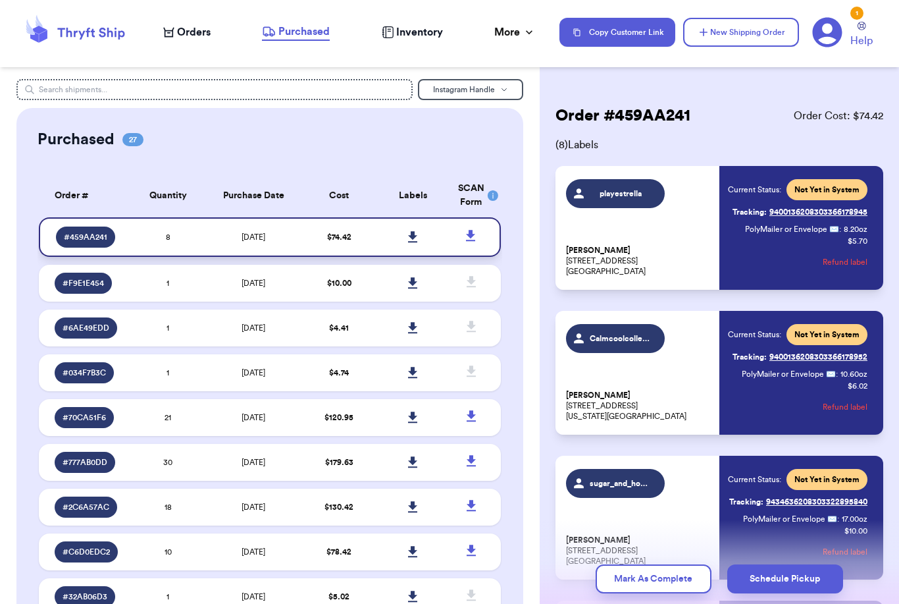
click at [412, 242] on icon at bounding box center [412, 236] width 9 height 11
drag, startPoint x: 643, startPoint y: 0, endPoint x: -1, endPoint y: -1, distance: 643.7
click at [0, 0] on html "Orders Purchased Inventory More Stats Completed Orders Copy Customer Link New S…" at bounding box center [449, 302] width 899 height 604
click at [734, 47] on div "Copy Customer Link New Shipping Order 1 Help" at bounding box center [721, 32] width 324 height 32
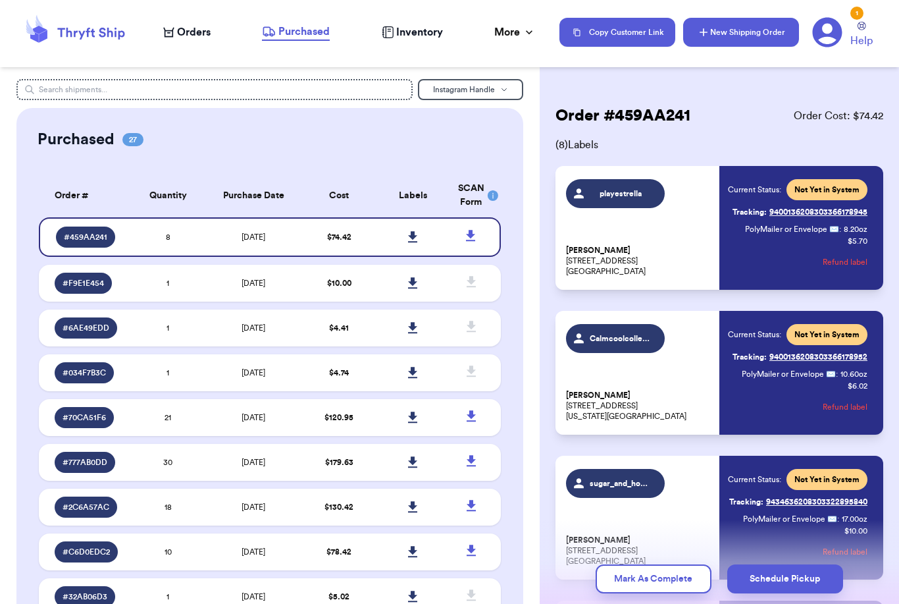
click at [729, 27] on button "New Shipping Order" at bounding box center [741, 32] width 116 height 29
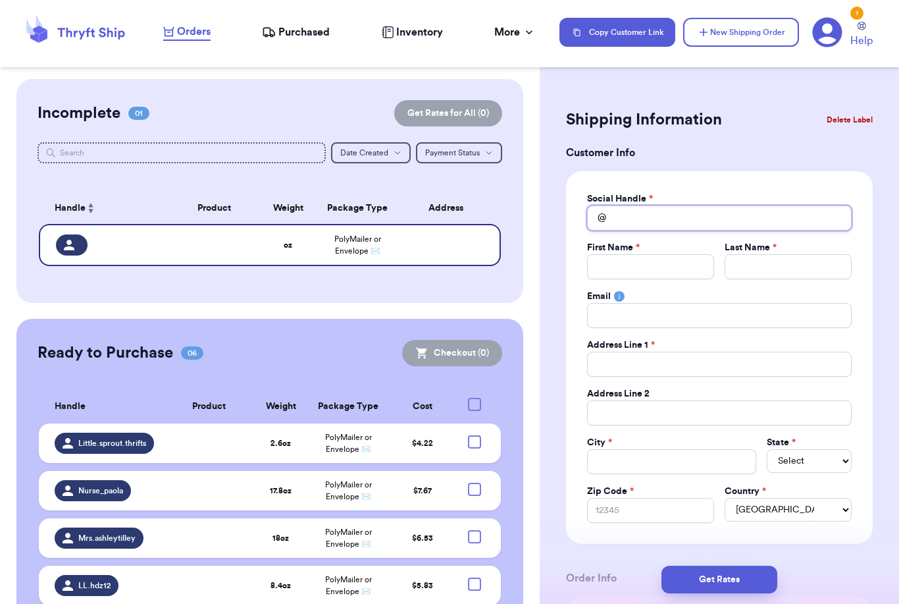
click at [636, 211] on input "Total Amount Paid" at bounding box center [719, 217] width 265 height 25
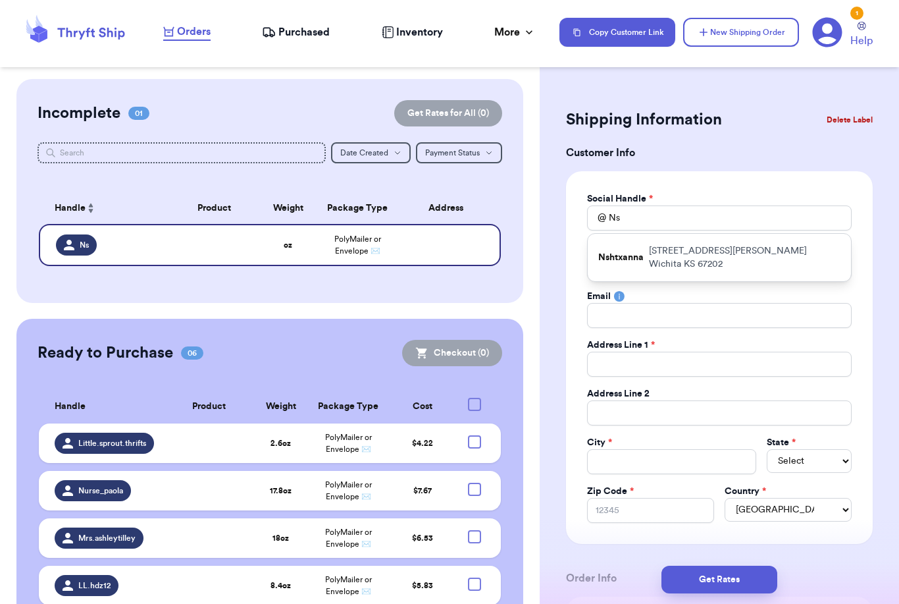
click at [667, 255] on p "[STREET_ADDRESS][PERSON_NAME]" at bounding box center [745, 257] width 192 height 26
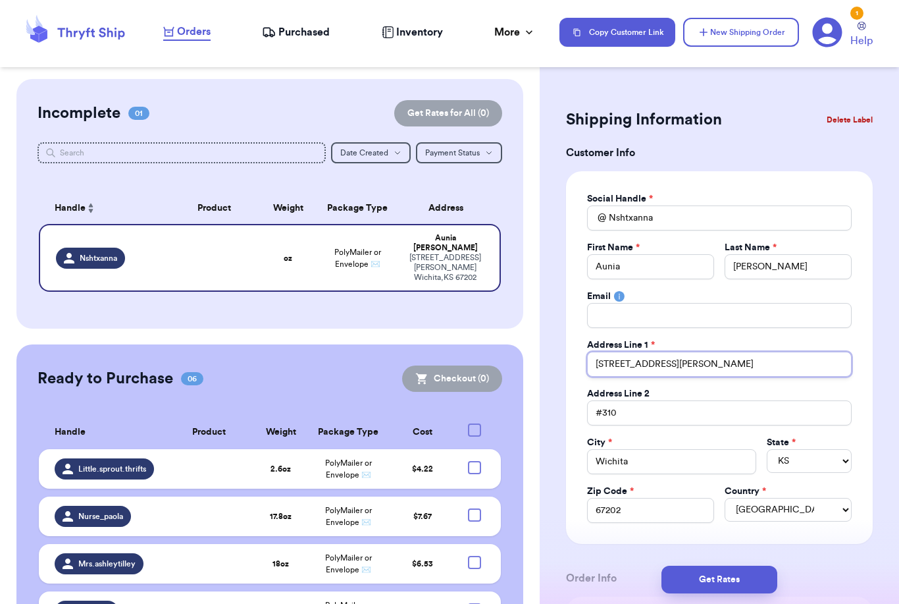
click at [681, 367] on input "[STREET_ADDRESS][PERSON_NAME]" at bounding box center [719, 363] width 265 height 25
drag, startPoint x: 683, startPoint y: 365, endPoint x: 491, endPoint y: 365, distance: 191.5
click at [502, 365] on div "Customer Link New Order Incomplete 01 Get Rates for All ( 0 ) Get Rates for All…" at bounding box center [449, 302] width 899 height 604
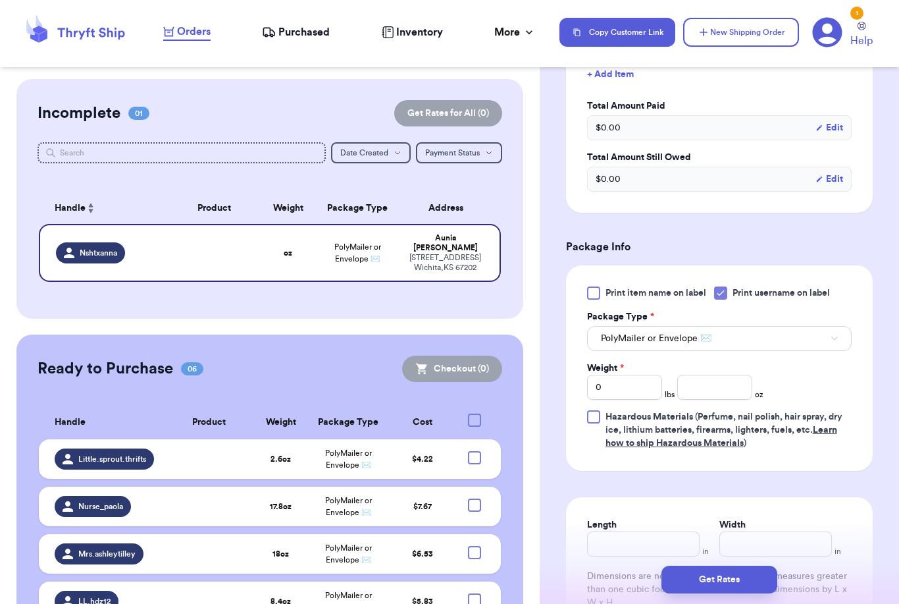
scroll to position [609, 0]
click at [625, 376] on input "0" at bounding box center [624, 386] width 75 height 25
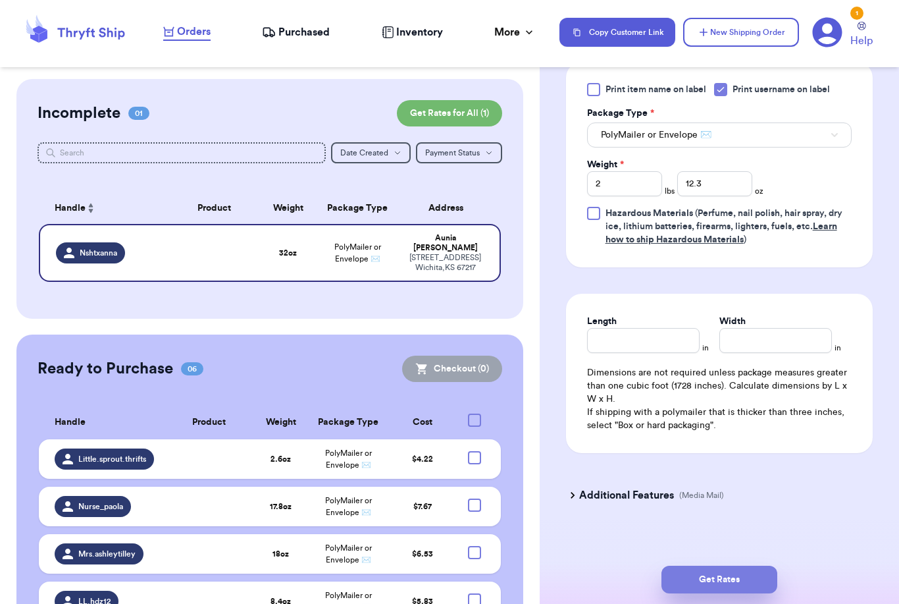
click at [762, 565] on button "Get Rates" at bounding box center [719, 579] width 116 height 28
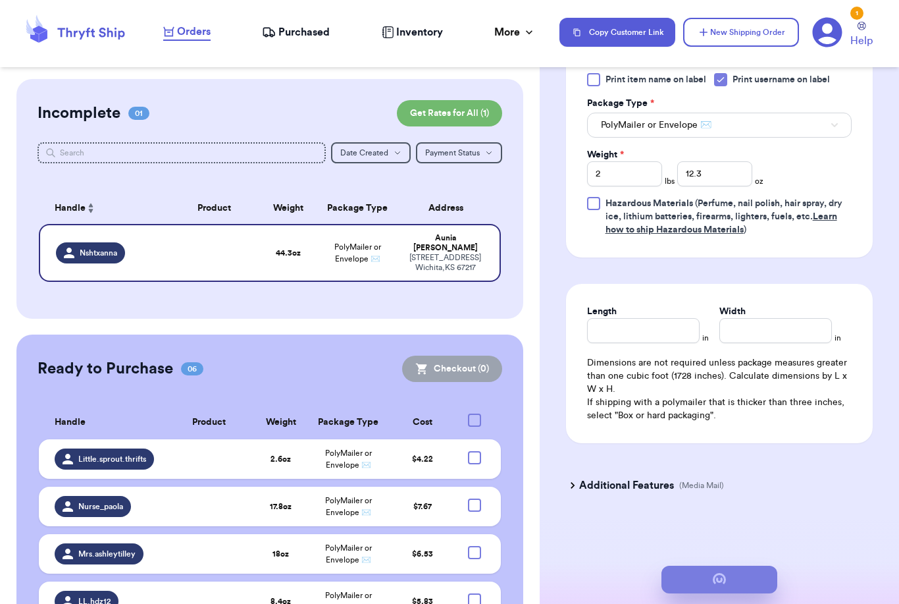
scroll to position [0, 0]
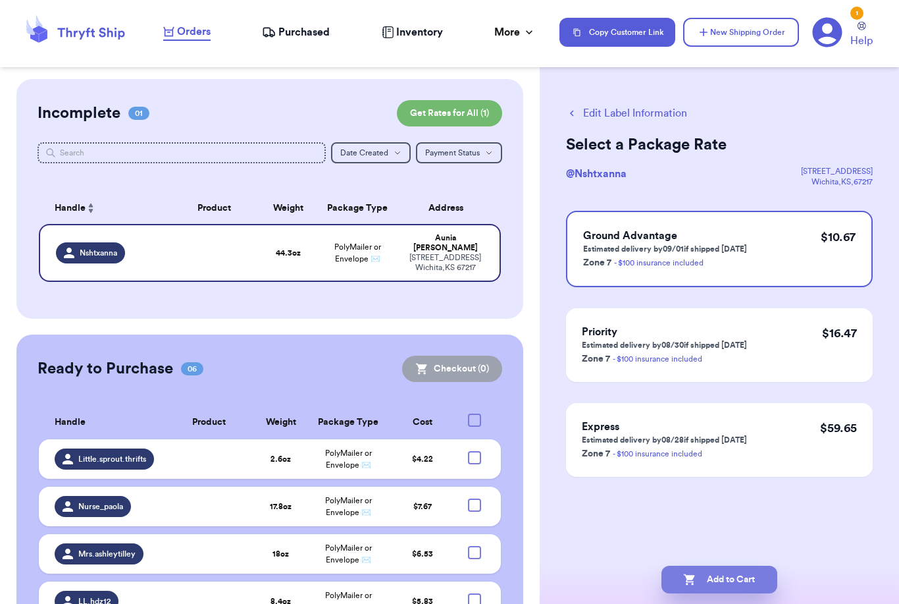
click at [716, 565] on button "Add to Cart" at bounding box center [719, 579] width 116 height 28
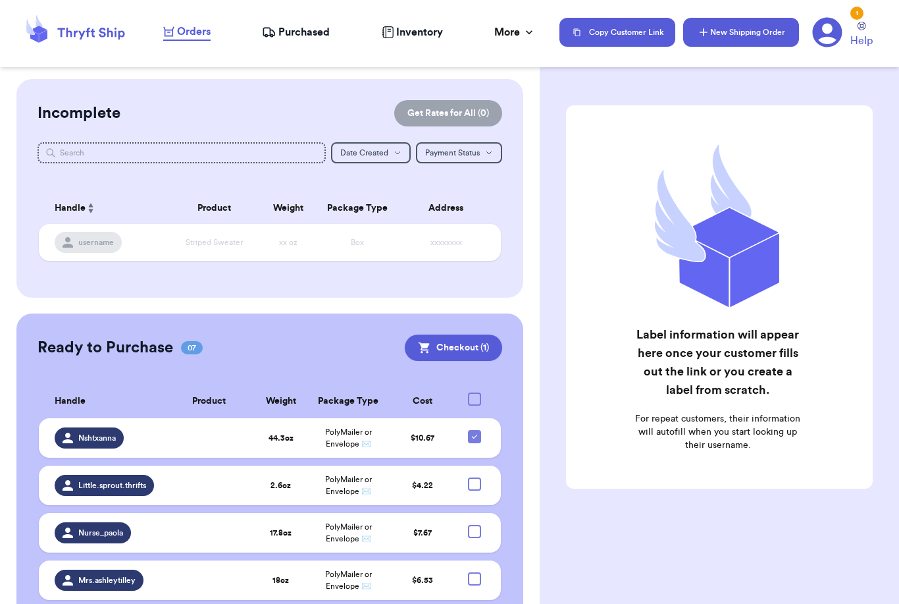
click at [755, 39] on button "New Shipping Order" at bounding box center [741, 32] width 116 height 29
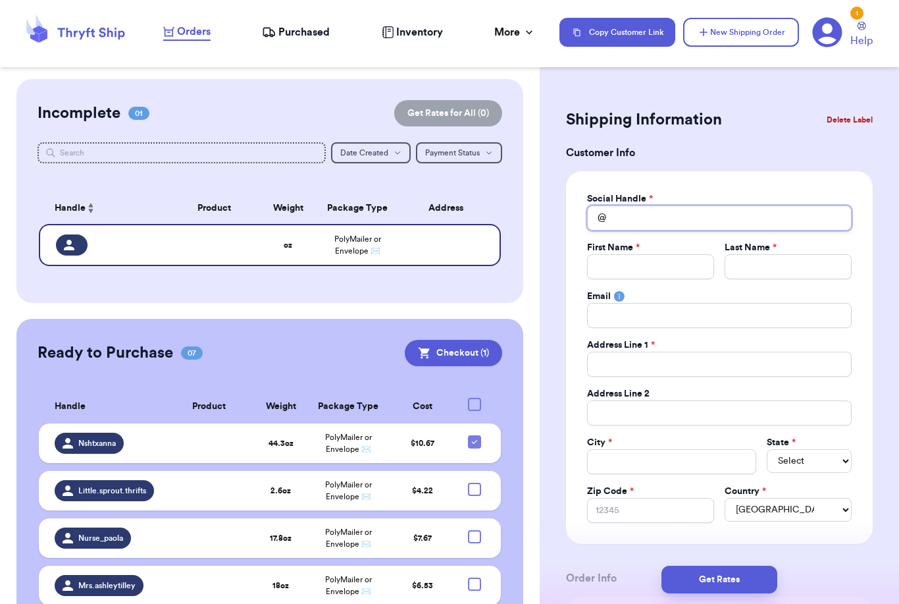
click at [695, 211] on input "Total Amount Paid" at bounding box center [719, 217] width 265 height 25
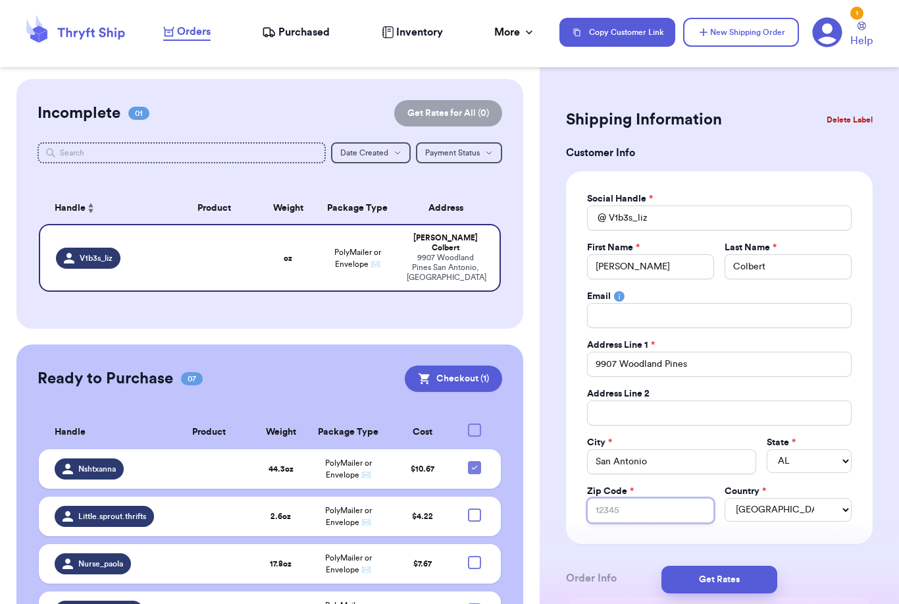
click at [643, 510] on input "Zip Code *" at bounding box center [650, 510] width 127 height 25
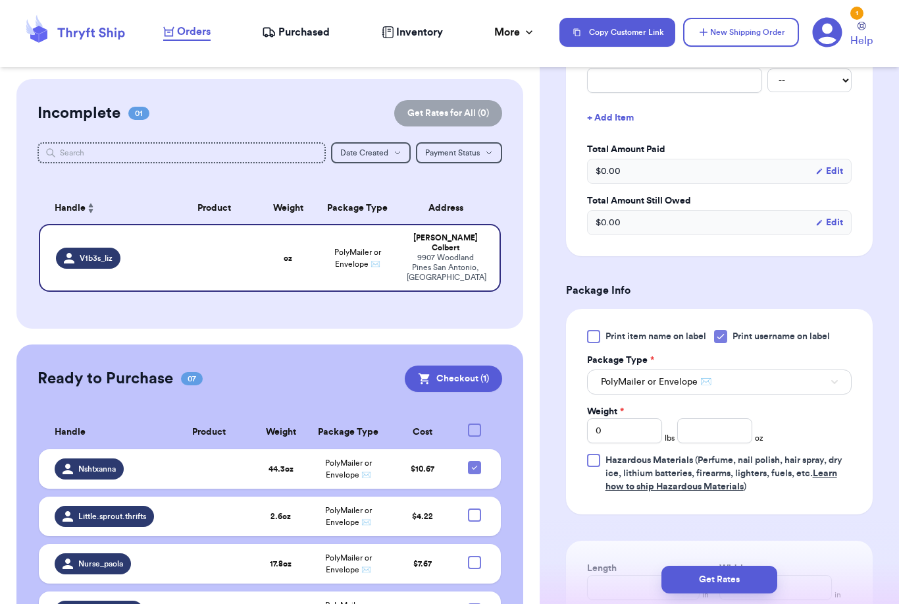
scroll to position [565, 0]
click at [717, 419] on input "number" at bounding box center [714, 431] width 75 height 25
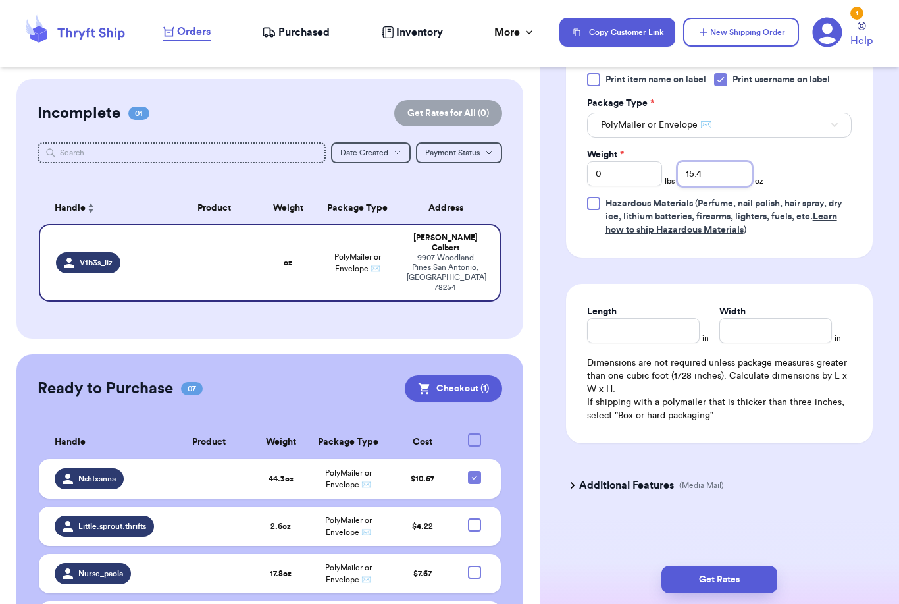
scroll to position [822, 0]
click at [763, 565] on button "Get Rates" at bounding box center [719, 579] width 116 height 28
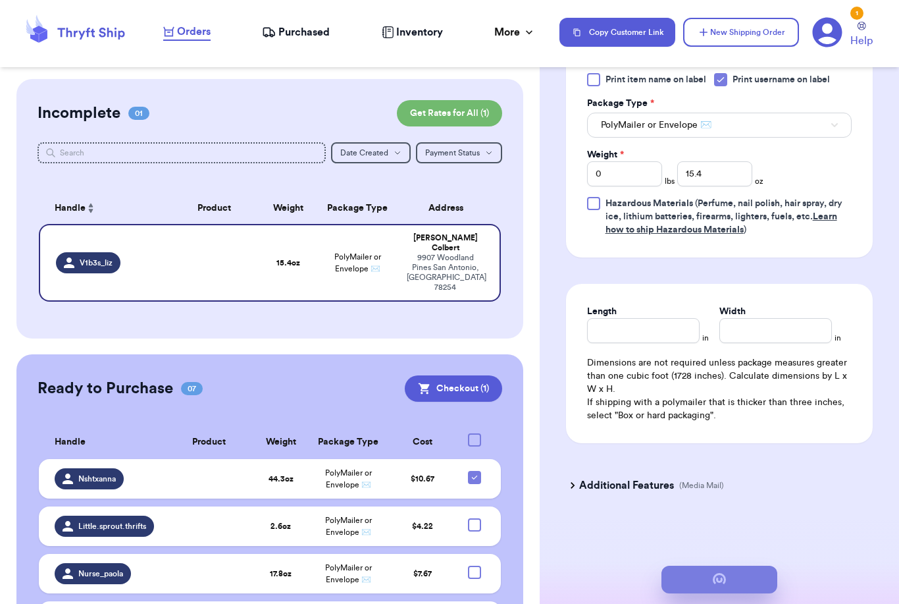
scroll to position [0, 0]
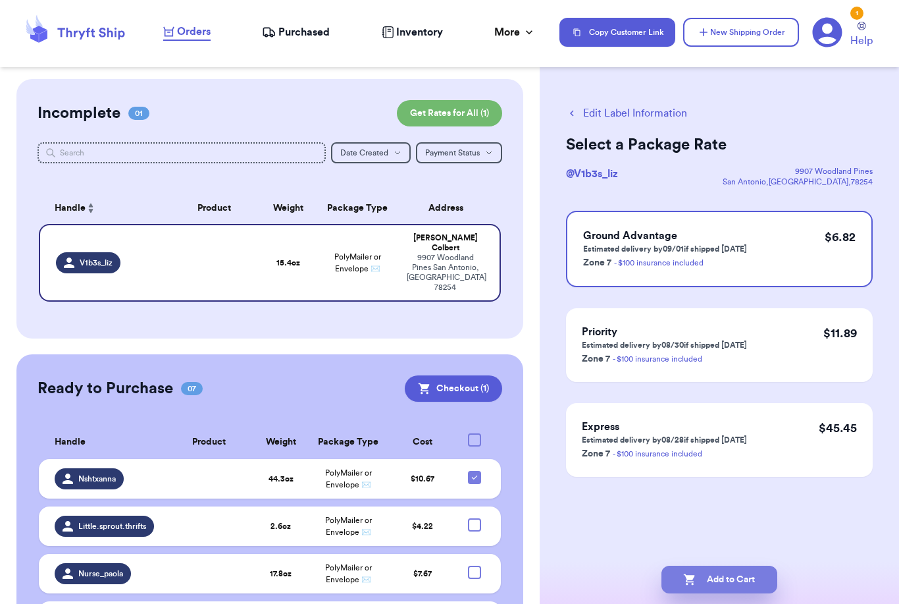
click at [769, 565] on button "Add to Cart" at bounding box center [719, 579] width 116 height 28
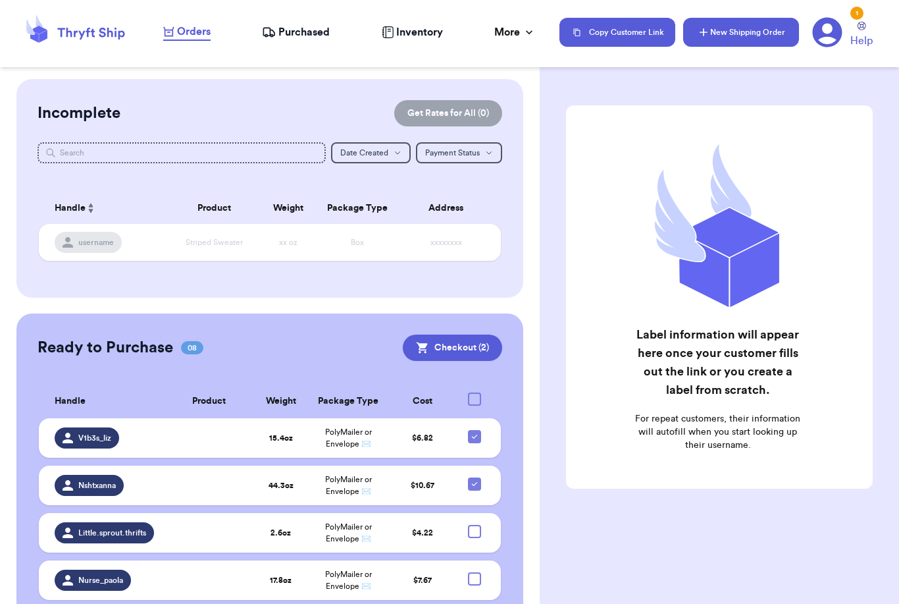
click at [733, 25] on button "New Shipping Order" at bounding box center [741, 32] width 116 height 29
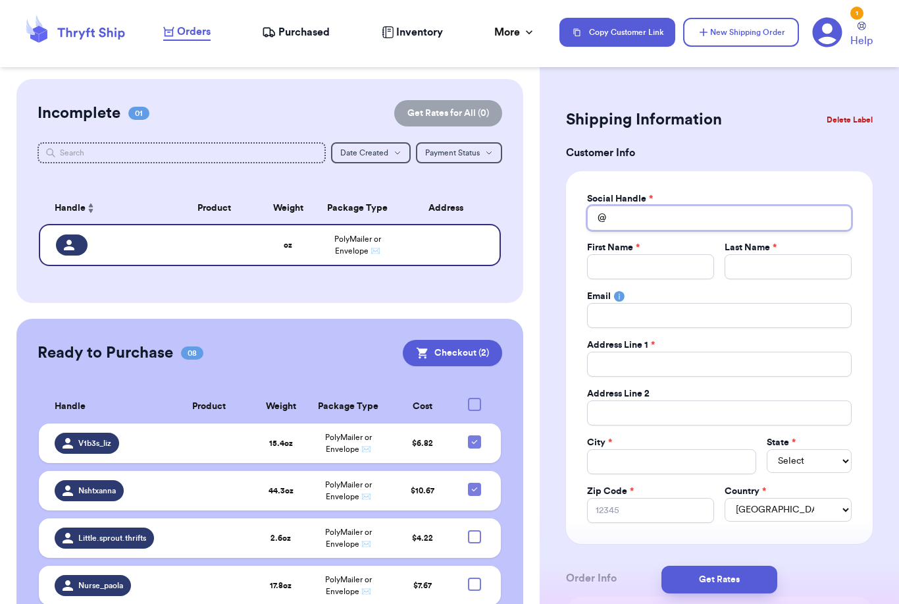
click at [659, 220] on input "Total Amount Paid" at bounding box center [719, 217] width 265 height 25
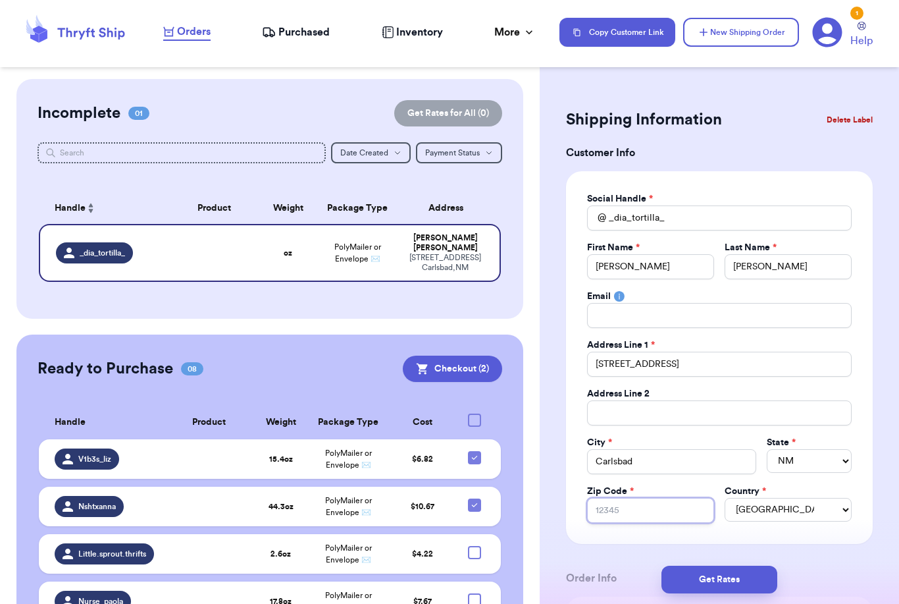
click at [676, 515] on input "Zip Code *" at bounding box center [650, 510] width 127 height 25
click at [682, 503] on input "Zip Code *" at bounding box center [650, 510] width 127 height 25
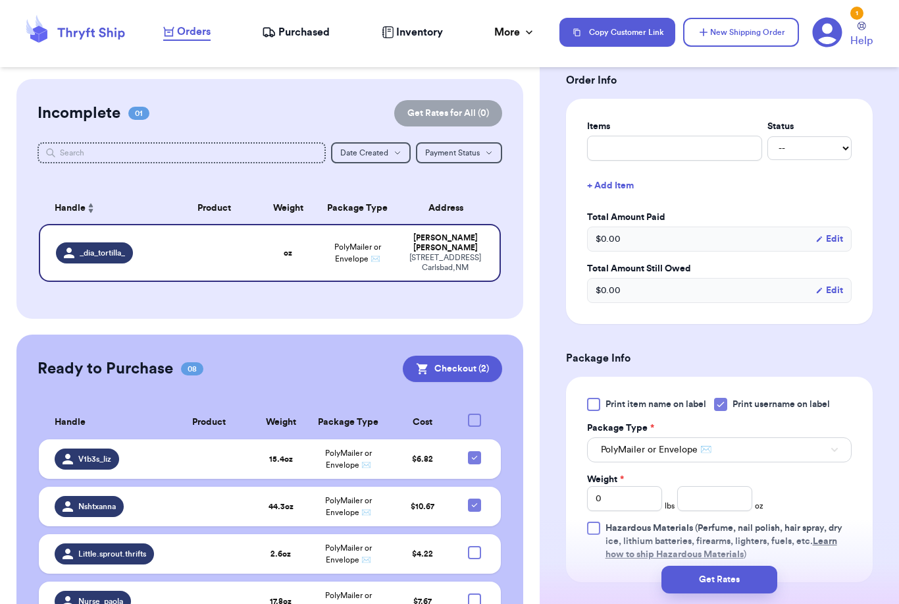
scroll to position [543, 0]
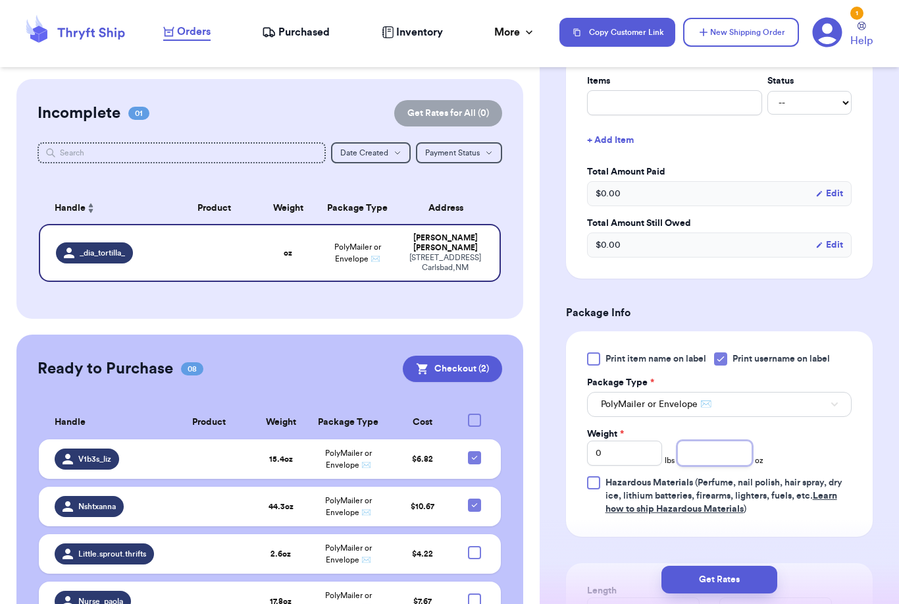
click at [717, 457] on input "number" at bounding box center [714, 452] width 75 height 25
click at [764, 574] on button "Get Rates" at bounding box center [719, 579] width 116 height 28
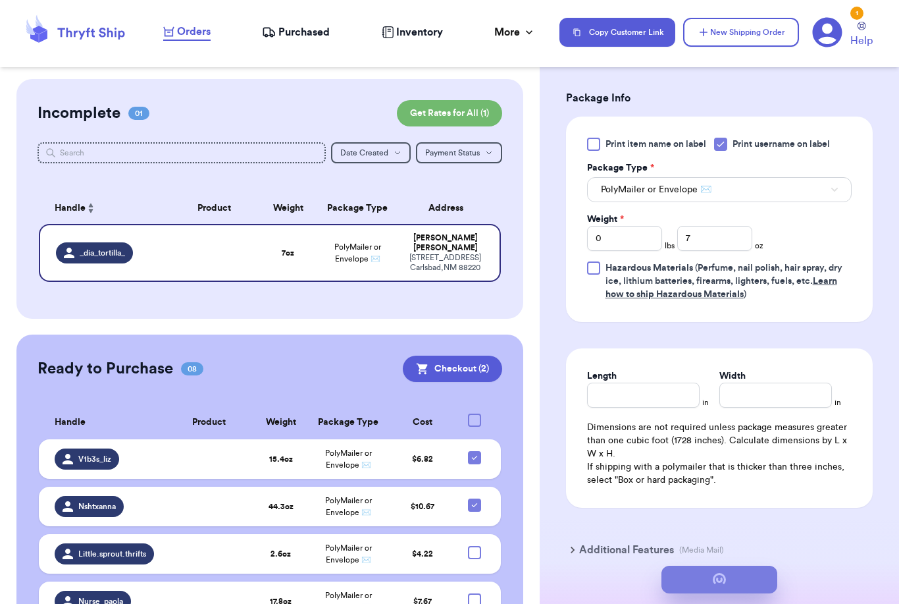
scroll to position [0, 0]
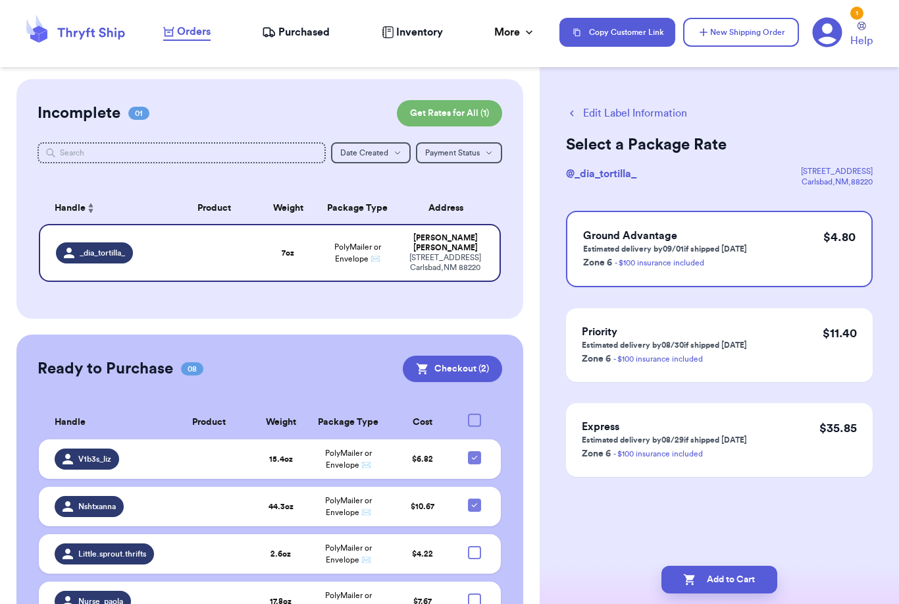
click at [611, 112] on button "Edit Label Information" at bounding box center [626, 113] width 121 height 16
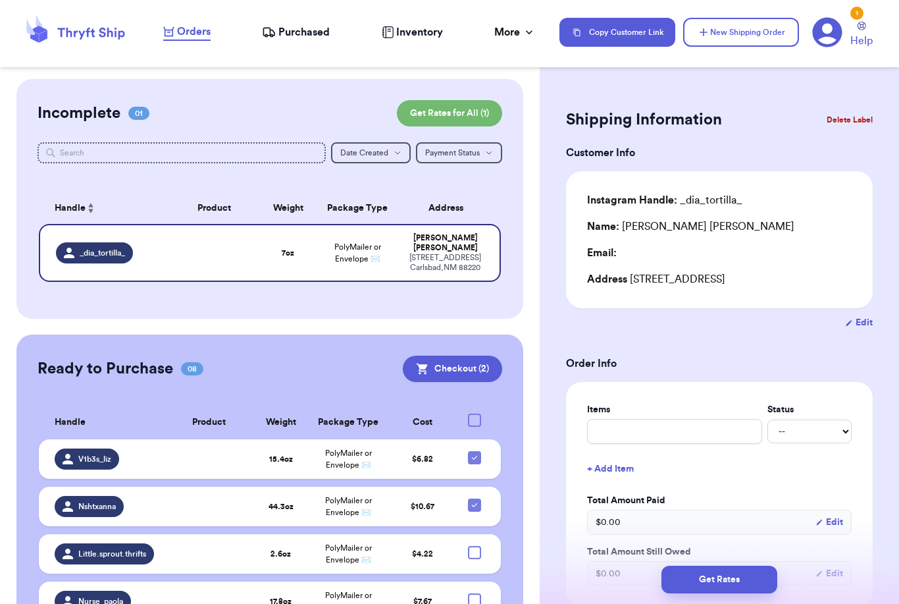
click at [853, 324] on icon "button" at bounding box center [849, 323] width 8 height 9
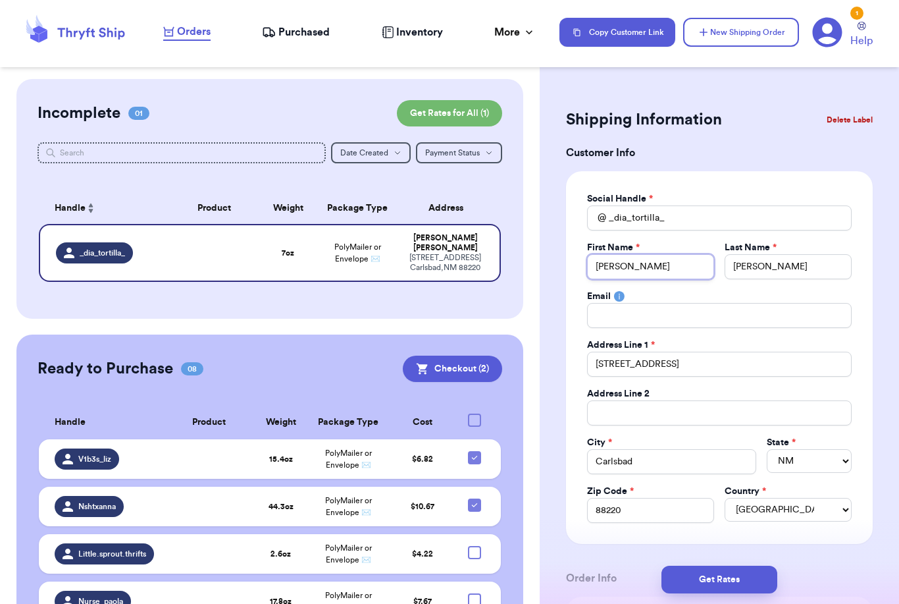
click at [679, 271] on input "[PERSON_NAME]" at bounding box center [650, 266] width 127 height 25
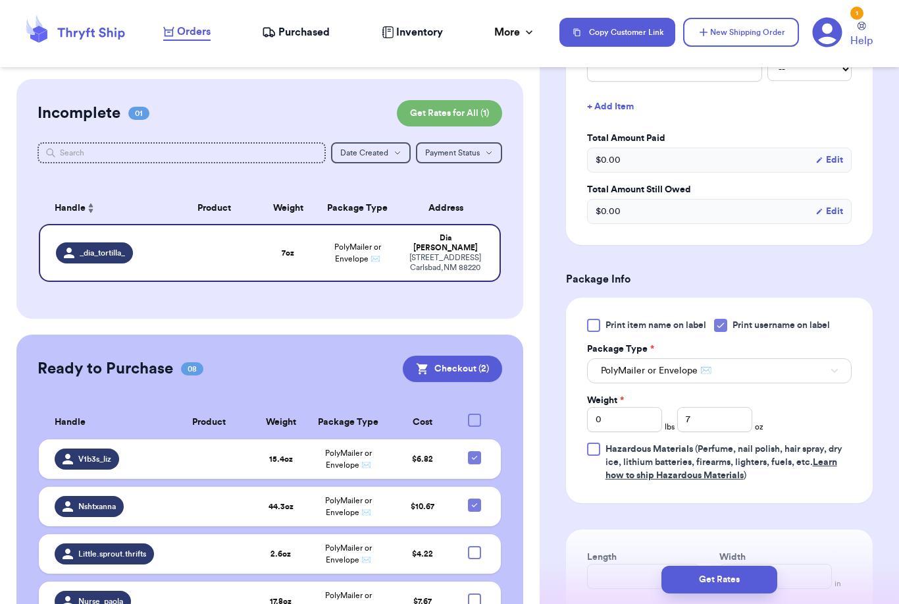
scroll to position [578, 0]
click at [756, 570] on button "Get Rates" at bounding box center [719, 579] width 116 height 28
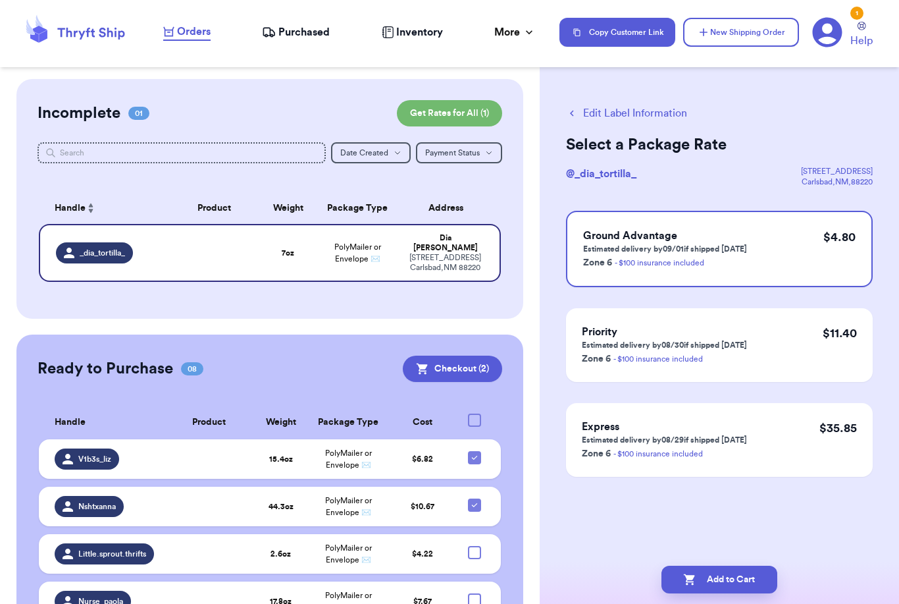
scroll to position [0, 0]
click at [731, 569] on button "Add to Cart" at bounding box center [719, 579] width 116 height 28
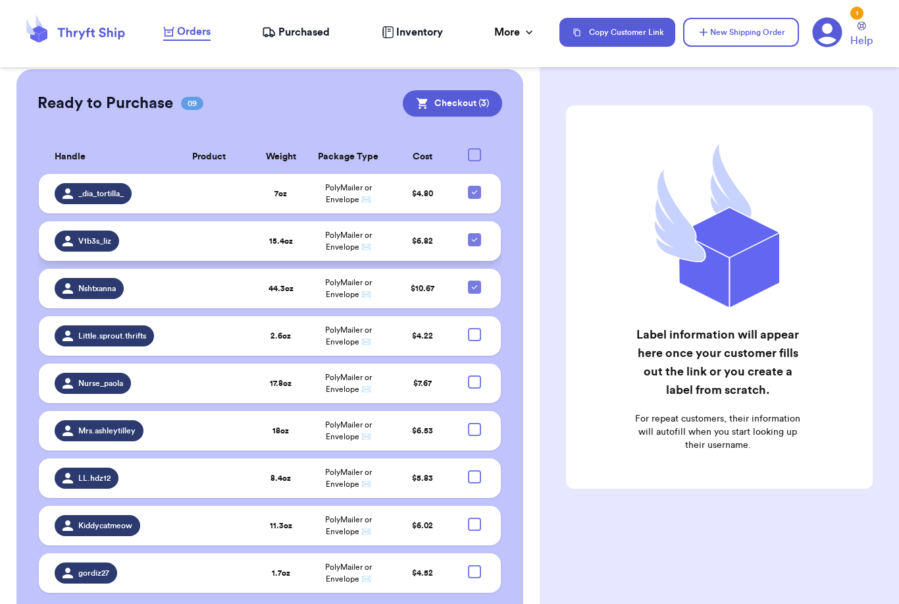
scroll to position [243, 0]
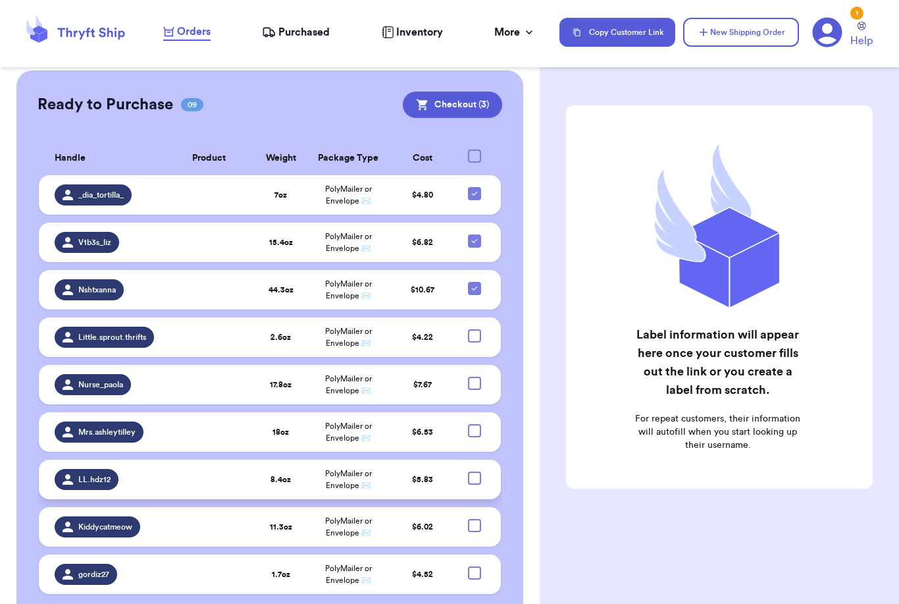
click at [474, 484] on div at bounding box center [474, 477] width 13 height 13
click at [474, 471] on input "checkbox" at bounding box center [474, 471] width 1 height 1
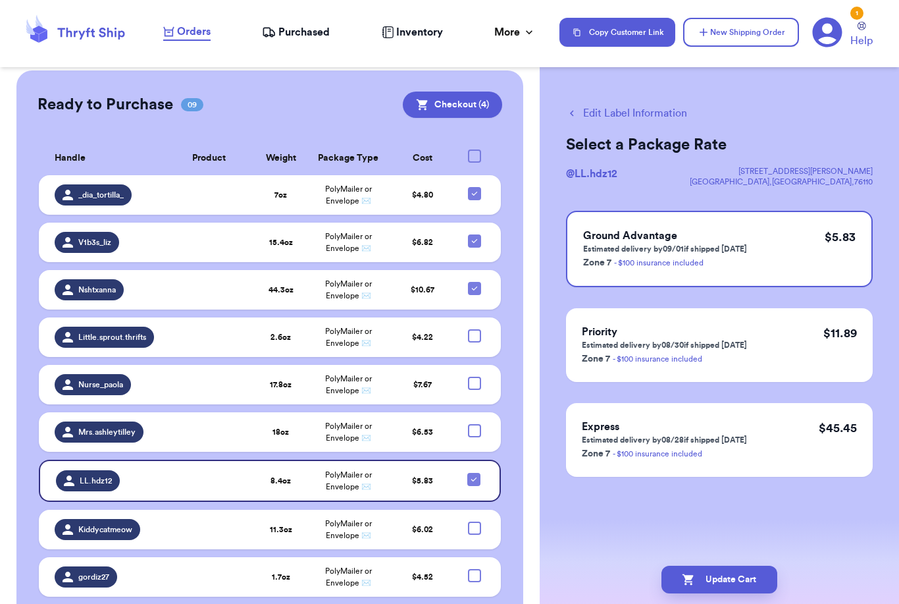
click at [473, 155] on div at bounding box center [474, 155] width 13 height 13
click at [474, 149] on input "checkbox" at bounding box center [474, 149] width 1 height 1
click at [473, 155] on icon at bounding box center [474, 156] width 11 height 11
click at [474, 149] on input "checkbox" at bounding box center [474, 149] width 1 height 1
click at [474, 196] on div at bounding box center [474, 193] width 13 height 13
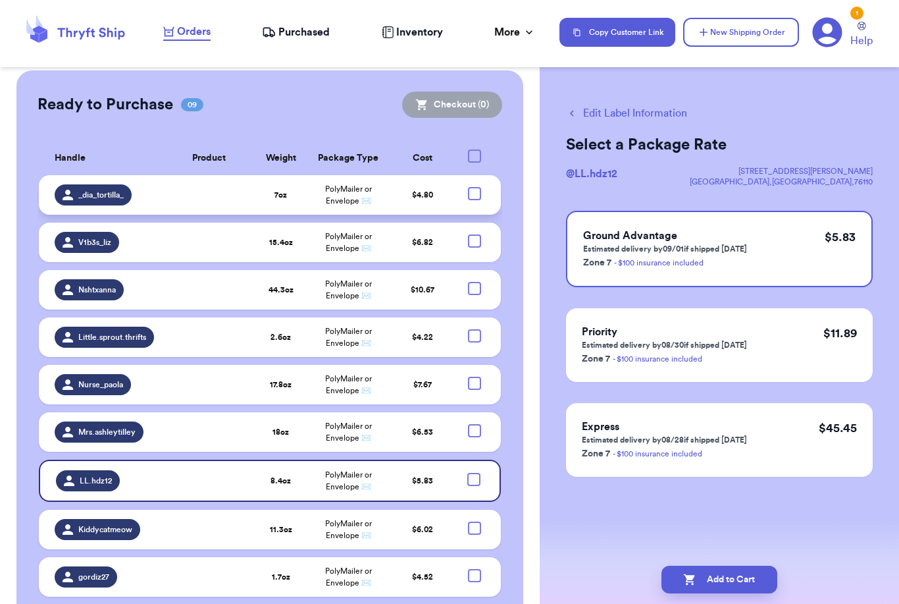
click at [474, 187] on input "checkbox" at bounding box center [474, 186] width 1 height 1
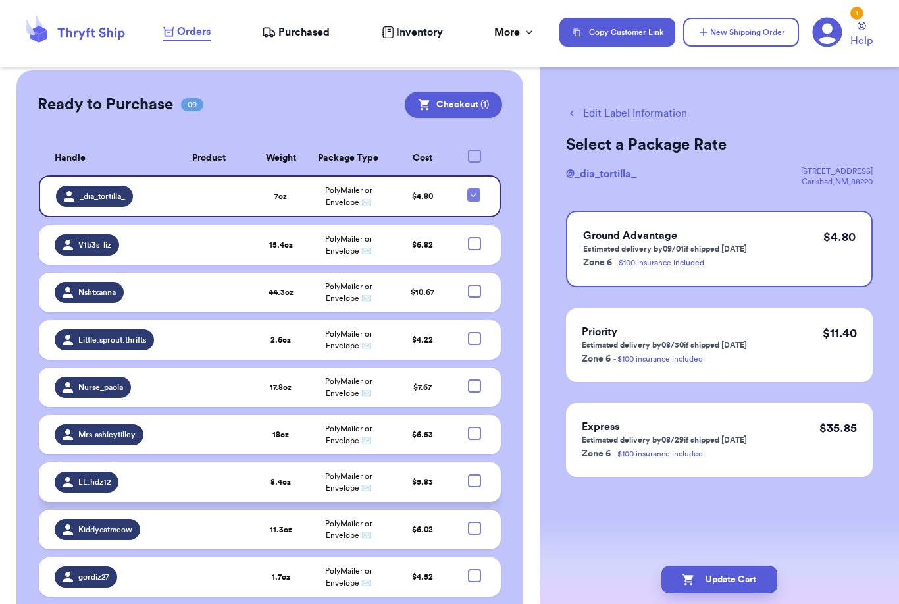
click at [476, 487] on div at bounding box center [474, 480] width 13 height 13
click at [475, 474] on input "checkbox" at bounding box center [474, 473] width 1 height 1
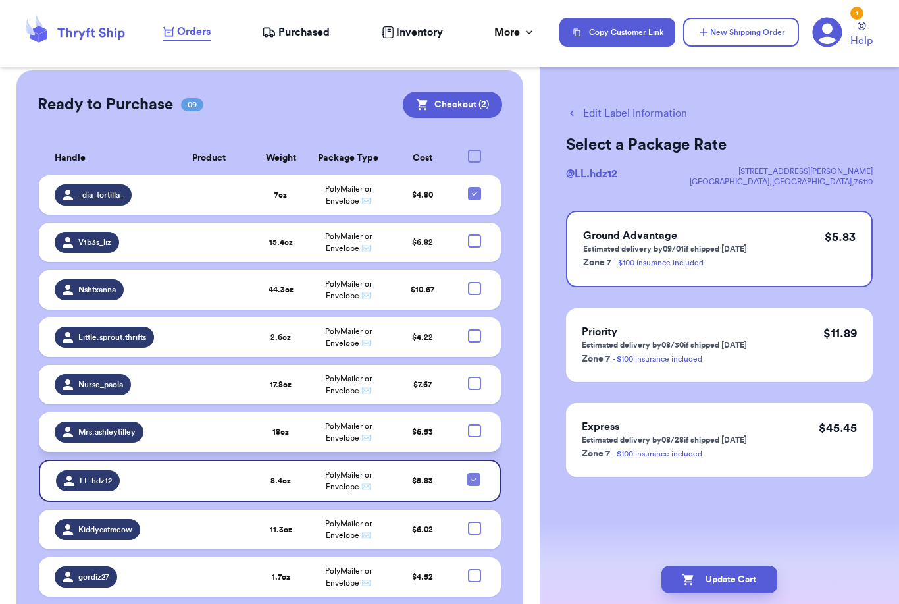
click at [476, 436] on div at bounding box center [474, 430] width 13 height 13
click at [475, 424] on input "checkbox" at bounding box center [474, 423] width 1 height 1
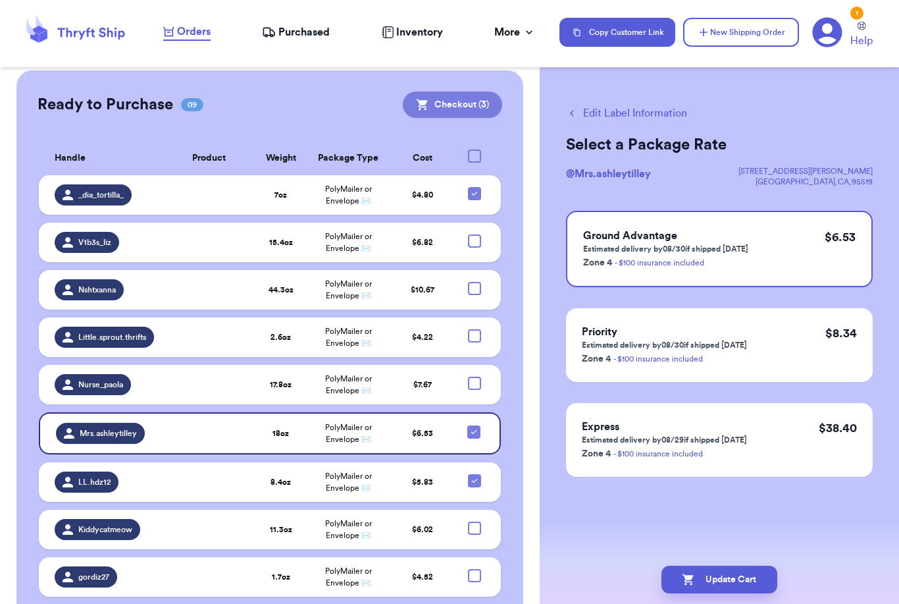
click at [476, 96] on button "Checkout ( 3 )" at bounding box center [452, 104] width 99 height 26
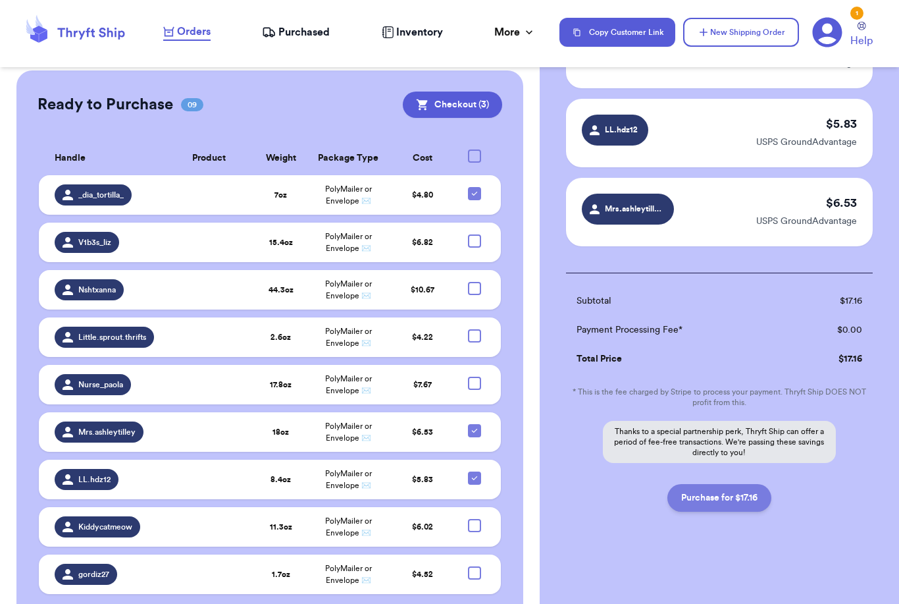
scroll to position [143, 0]
click at [702, 488] on button "Purchase for $17.16" at bounding box center [719, 498] width 104 height 28
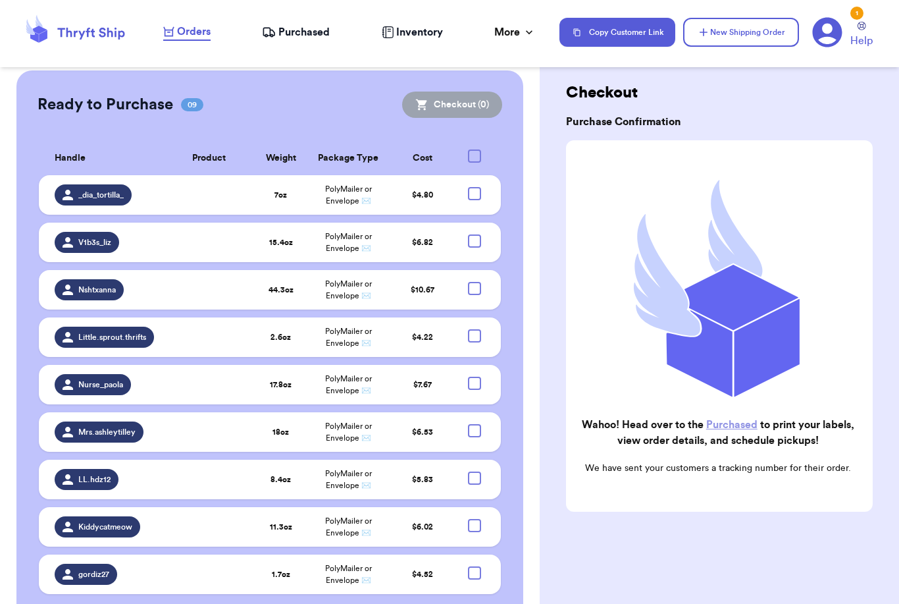
scroll to position [101, 0]
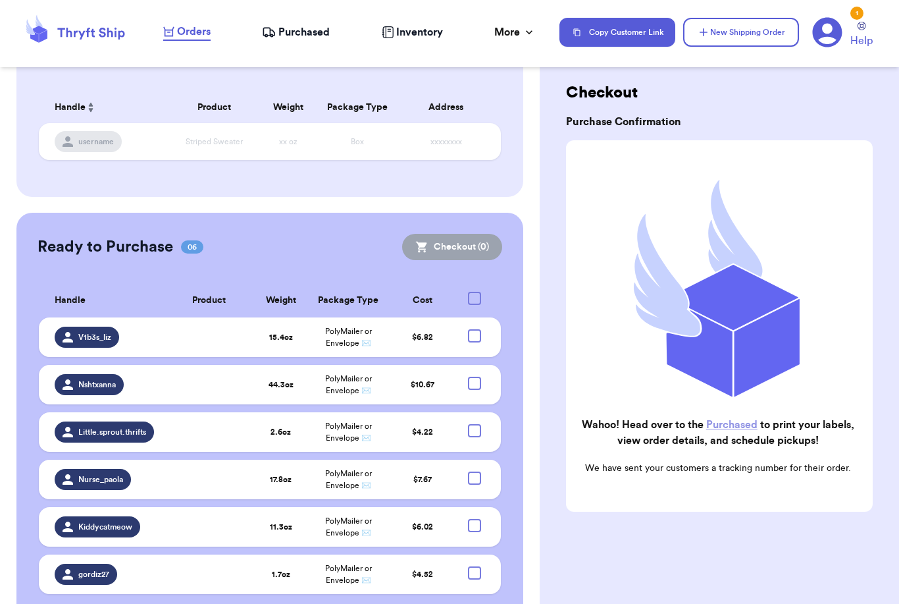
click at [301, 30] on span "Purchased" at bounding box center [303, 32] width 51 height 16
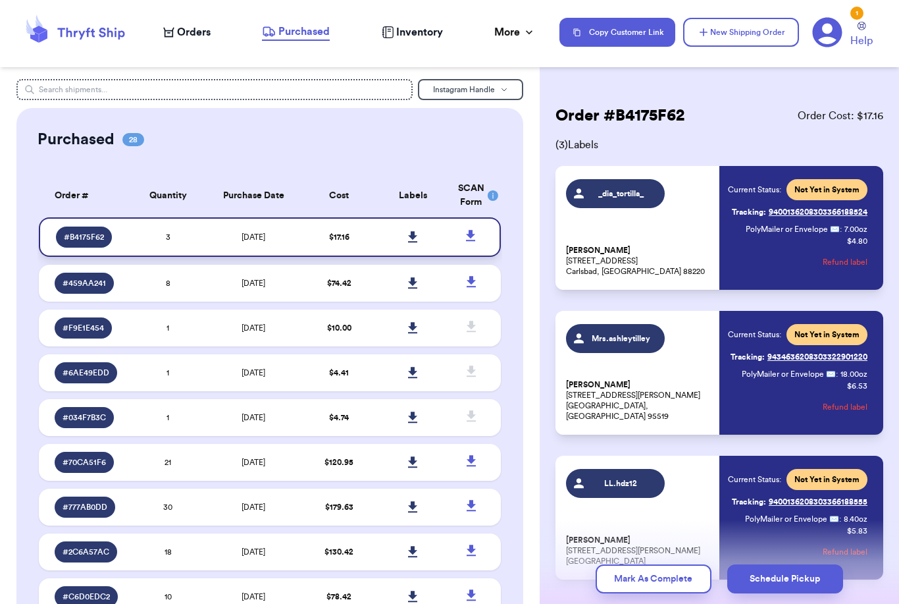
click at [416, 243] on icon at bounding box center [413, 237] width 10 height 12
